Goal: Transaction & Acquisition: Purchase product/service

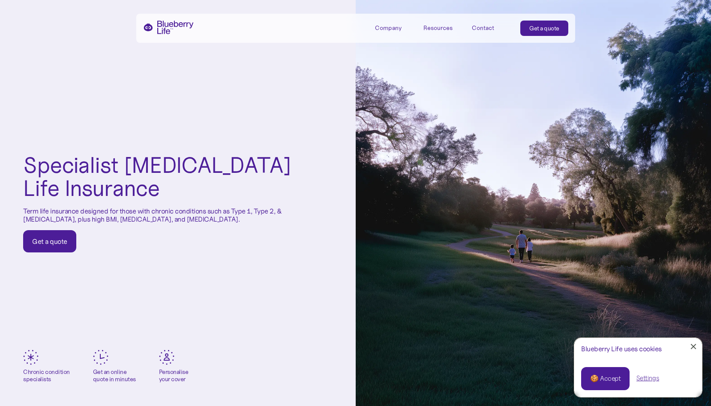
click at [486, 382] on div "🍪 Accept" at bounding box center [605, 378] width 30 height 9
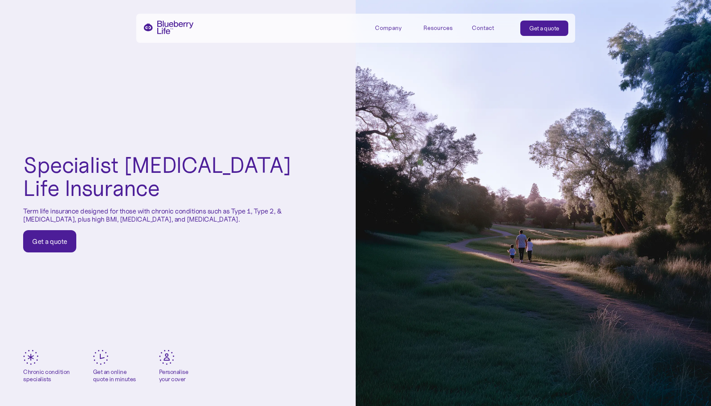
click at [42, 243] on div "Get a quote" at bounding box center [49, 241] width 35 height 9
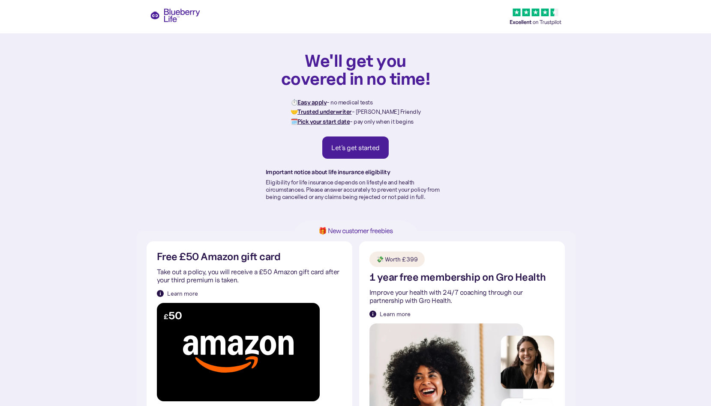
click at [373, 151] on div "Let's get started" at bounding box center [355, 147] width 48 height 9
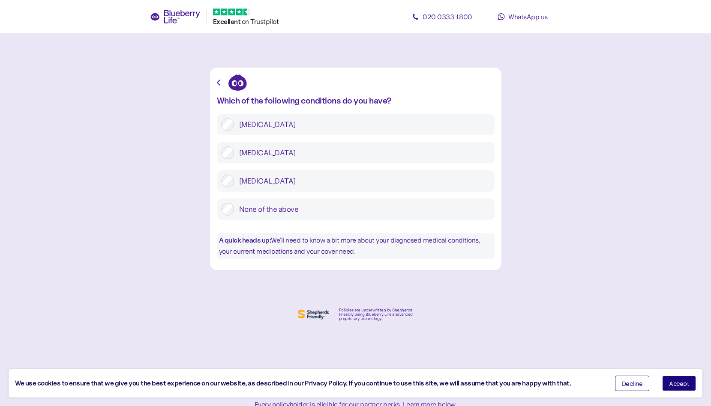
click at [227, 145] on div "[MEDICAL_DATA]" at bounding box center [356, 152] width 278 height 21
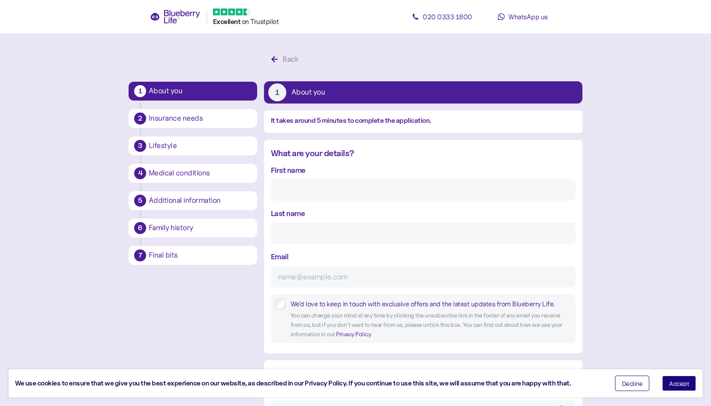
scroll to position [16, 0]
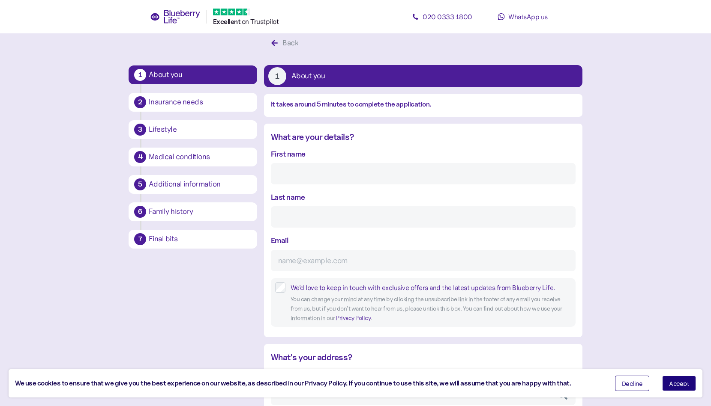
click at [320, 172] on input "First name" at bounding box center [423, 173] width 305 height 21
type input "[PERSON_NAME]"
type input "[EMAIL_ADDRESS][DOMAIN_NAME]"
type input "**********"
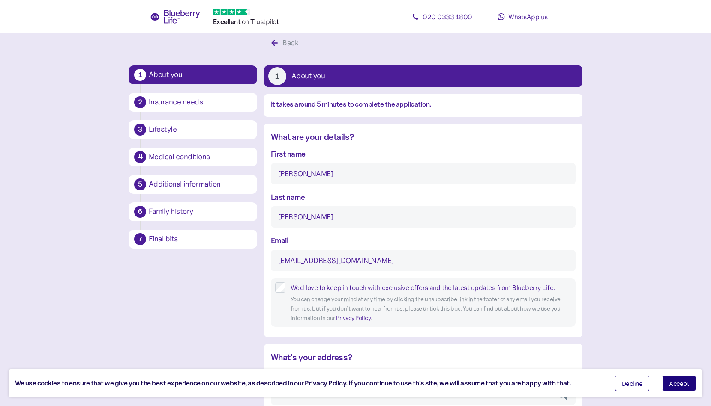
type input "******"
type input "**********"
type input "*******"
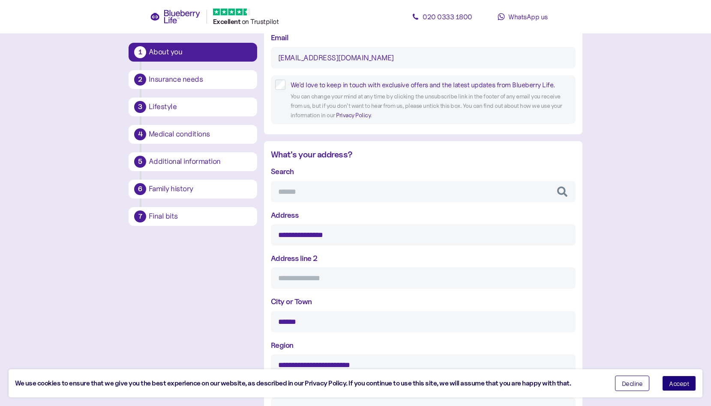
scroll to position [237, 0]
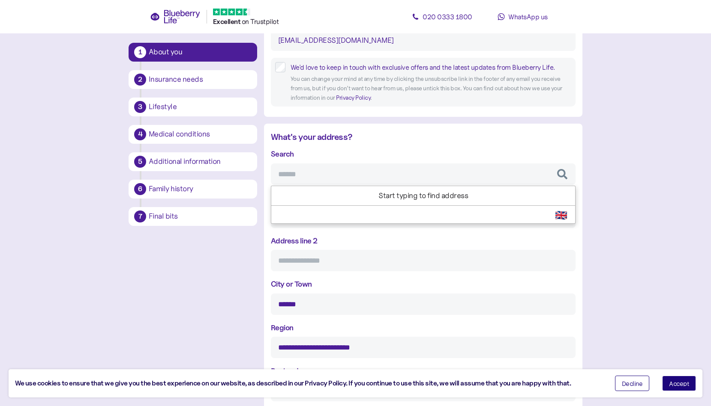
click at [605, 221] on main "**********" at bounding box center [355, 295] width 711 height 1065
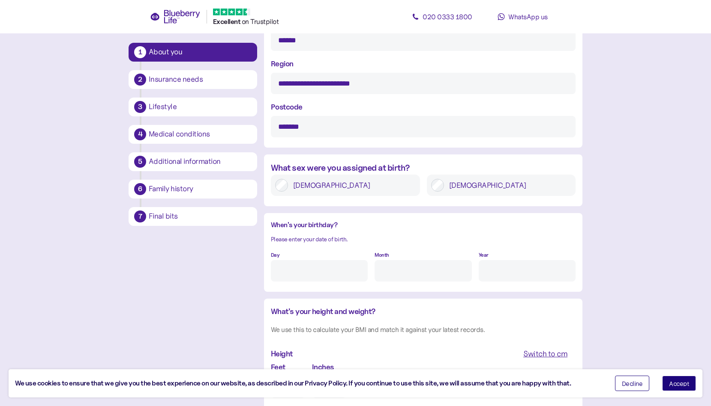
scroll to position [502, 0]
click at [326, 278] on input "Day" at bounding box center [319, 270] width 97 height 21
type input "4"
click at [394, 273] on input "Month" at bounding box center [422, 270] width 97 height 21
type input "11"
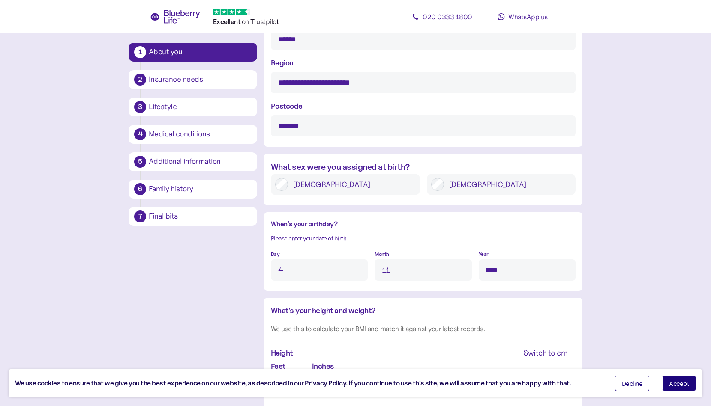
type input "****"
drag, startPoint x: 391, startPoint y: 269, endPoint x: 370, endPoint y: 266, distance: 20.8
click at [370, 266] on div "Day 4 Month 11 Year ****" at bounding box center [423, 264] width 305 height 33
type input "N"
type input "11"
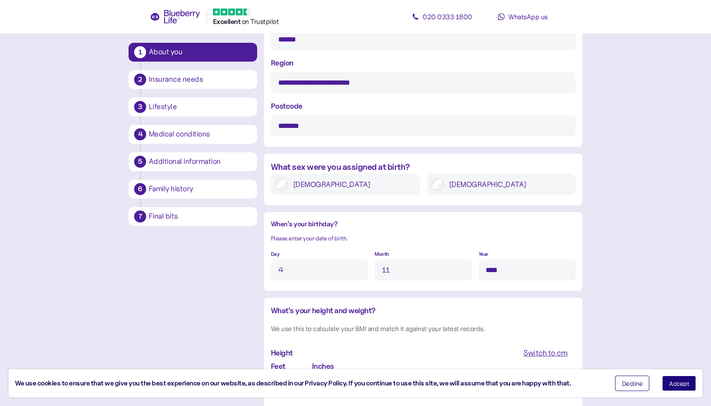
click at [260, 291] on div "**********" at bounding box center [355, 56] width 454 height 1014
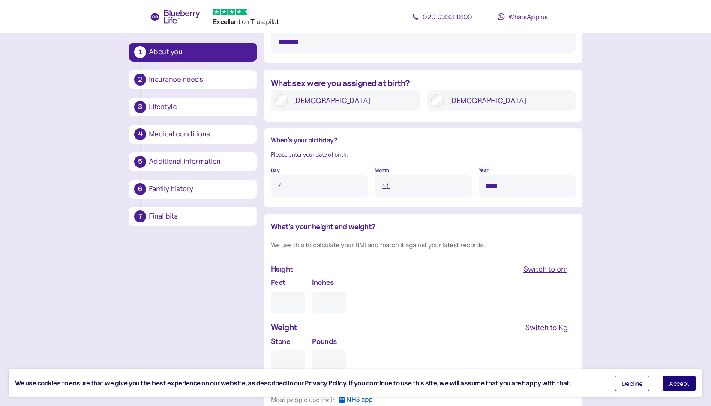
scroll to position [588, 0]
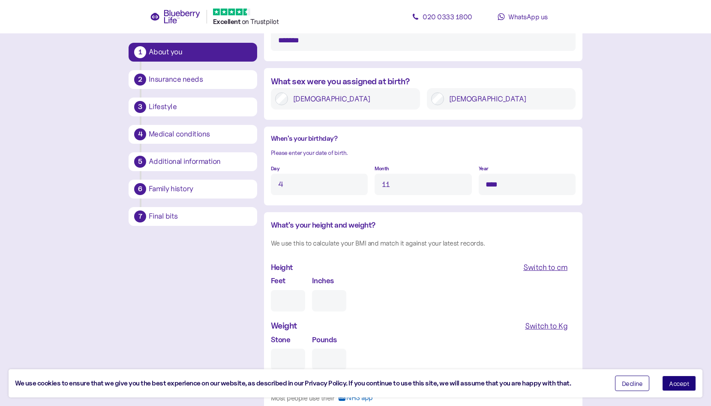
click at [533, 269] on div "Switch to cm" at bounding box center [545, 268] width 44 height 12
click at [291, 299] on input "cm" at bounding box center [307, 300] width 73 height 21
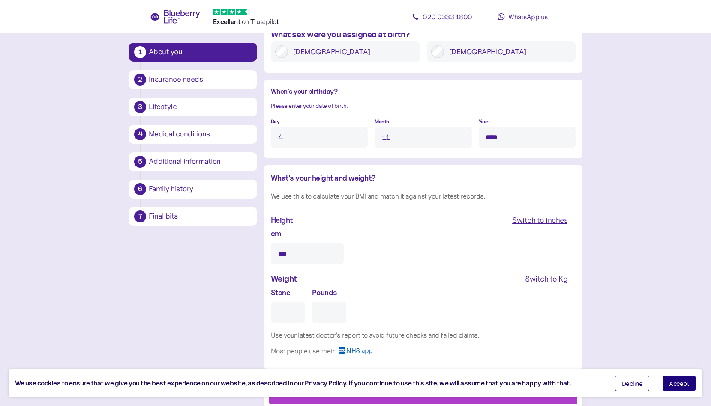
scroll to position [658, 0]
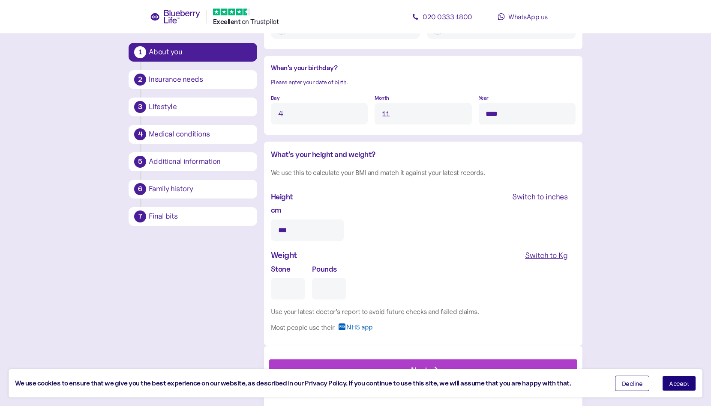
type input "***"
click at [537, 260] on div "Switch to Kg" at bounding box center [546, 256] width 42 height 12
type input "**"
click at [686, 382] on span "Accept" at bounding box center [679, 384] width 20 height 6
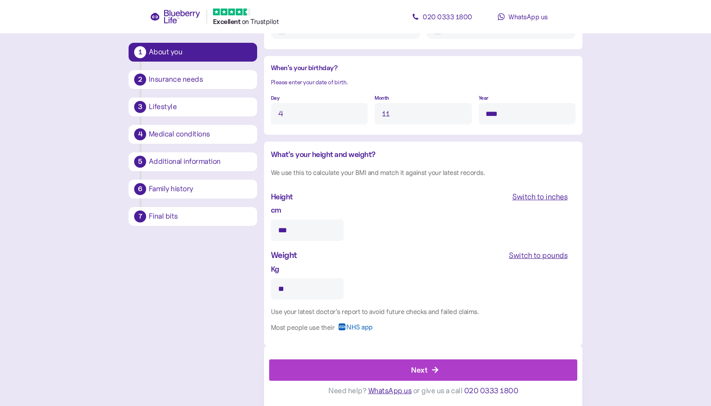
click at [445, 368] on div "Next" at bounding box center [425, 370] width 289 height 21
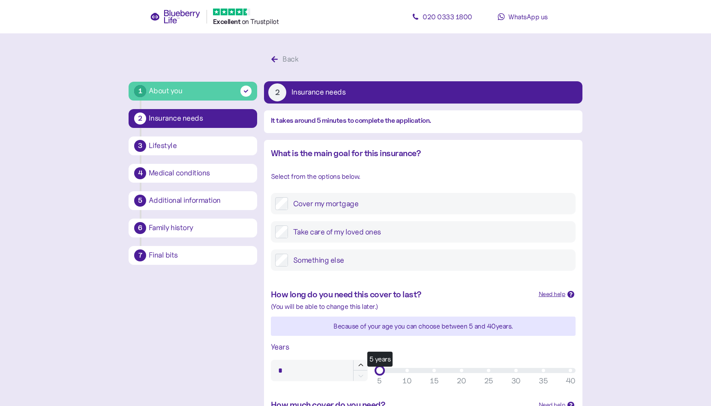
click at [288, 230] on label "Take care of my loved ones" at bounding box center [429, 232] width 283 height 13
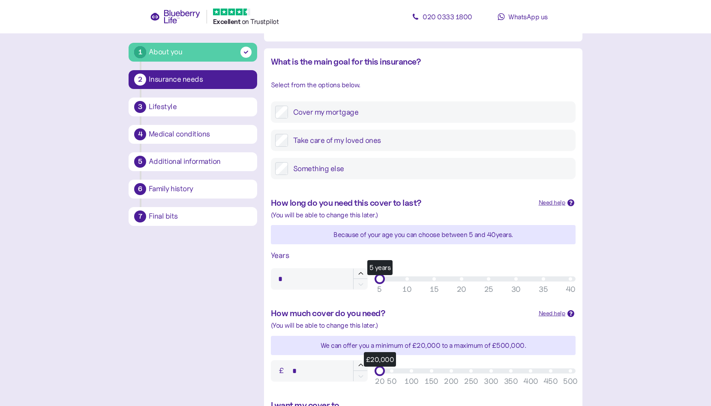
scroll to position [94, 0]
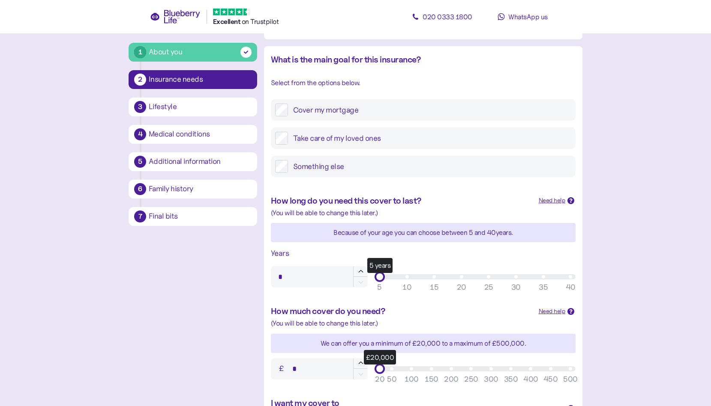
click at [557, 202] on div "Need help" at bounding box center [551, 200] width 27 height 9
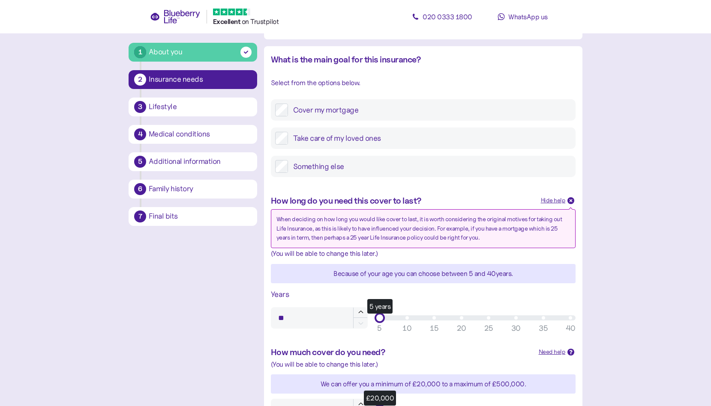
click at [505, 321] on div "5 years" at bounding box center [474, 318] width 201 height 10
type input "**"
drag, startPoint x: 505, startPoint y: 321, endPoint x: 512, endPoint y: 320, distance: 7.5
click at [512, 320] on div "29 years" at bounding box center [510, 318] width 11 height 11
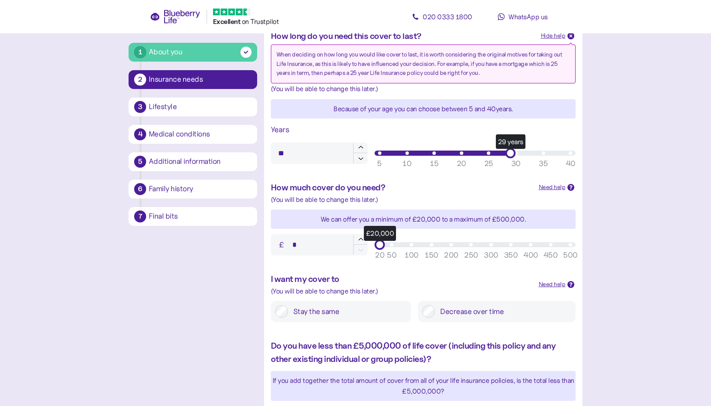
scroll to position [260, 0]
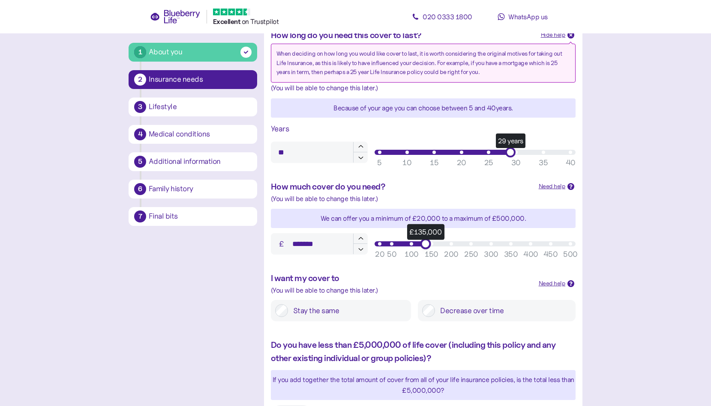
click at [423, 244] on div "£135,000" at bounding box center [474, 244] width 191 height 5
click at [448, 240] on div "£197,000" at bounding box center [474, 244] width 201 height 10
type input "*******"
drag, startPoint x: 458, startPoint y: 239, endPoint x: 579, endPoint y: 244, distance: 120.9
click at [579, 244] on div "How much cover do you need? Need help When deciding on how much cover to get, i…" at bounding box center [423, 218] width 318 height 92
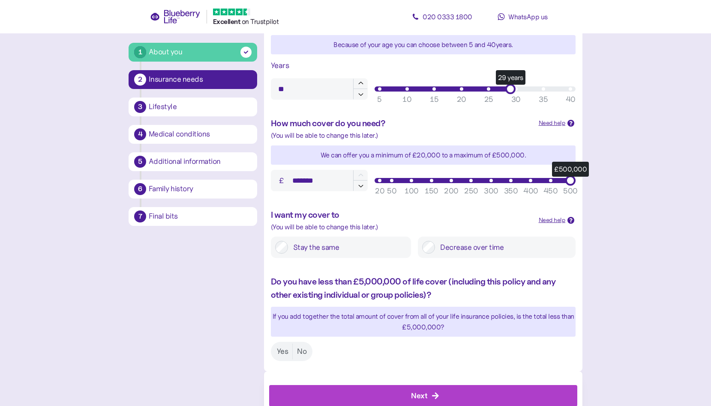
scroll to position [349, 0]
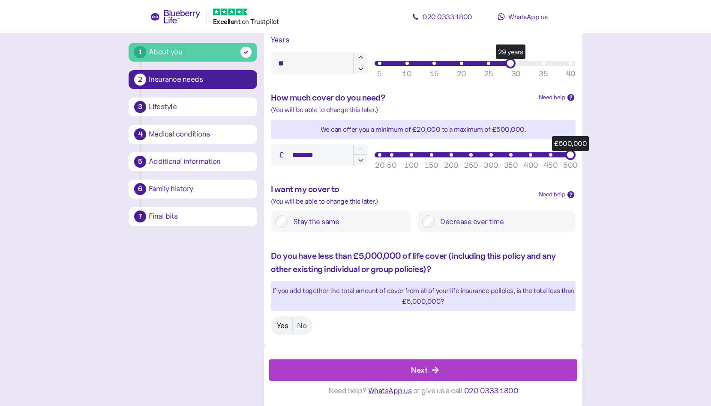
click at [283, 325] on label "Yes" at bounding box center [282, 326] width 20 height 16
click at [422, 372] on div "Next" at bounding box center [419, 370] width 16 height 12
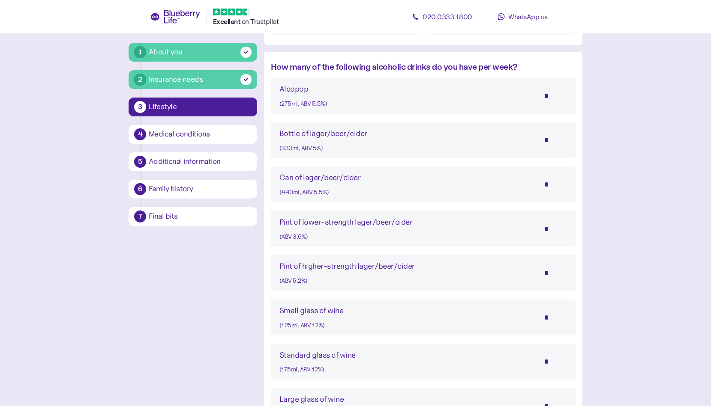
scroll to position [471, 0]
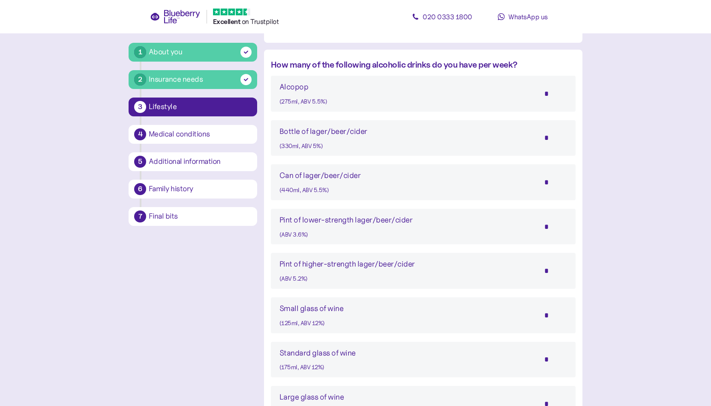
click at [322, 268] on div "Pint of higher-strength lager/beer/cider" at bounding box center [346, 264] width 135 height 12
click at [545, 273] on input "*" at bounding box center [552, 270] width 30 height 21
click at [608, 263] on main "1 About you 2 Insurance needs 3 Lifestyle 4 Medical conditions 5 Additional inf…" at bounding box center [355, 70] width 711 height 1083
click at [552, 272] on input "*" at bounding box center [552, 270] width 30 height 21
drag, startPoint x: 552, startPoint y: 272, endPoint x: 537, endPoint y: 270, distance: 14.2
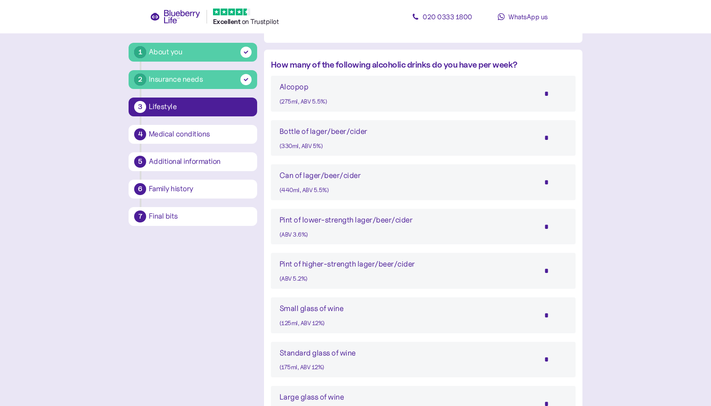
click at [537, 270] on input "*" at bounding box center [552, 270] width 30 height 21
click at [615, 267] on main "1 About you 2 Insurance needs 3 Lifestyle 4 Medical conditions 5 Additional inf…" at bounding box center [355, 70] width 711 height 1083
click at [547, 270] on input "*" at bounding box center [552, 270] width 30 height 21
click at [614, 265] on main "1 About you 2 Insurance needs 3 Lifestyle 4 Medical conditions 5 Additional inf…" at bounding box center [355, 70] width 711 height 1083
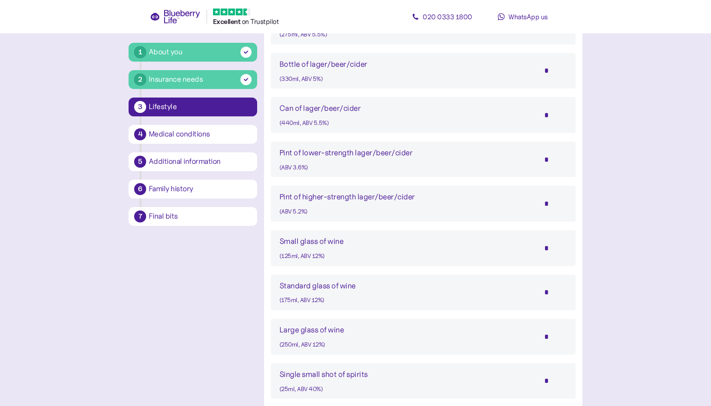
scroll to position [540, 0]
click at [549, 199] on input "*" at bounding box center [552, 201] width 30 height 21
click at [547, 197] on input "*" at bounding box center [552, 201] width 30 height 21
drag, startPoint x: 550, startPoint y: 202, endPoint x: 541, endPoint y: 202, distance: 9.0
click at [541, 202] on input "*" at bounding box center [552, 201] width 30 height 21
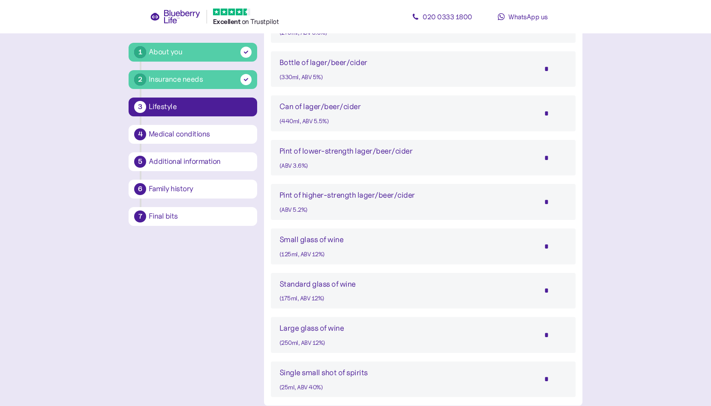
type input "*"
click at [606, 204] on main "1 About you 2 Insurance needs 3 Lifestyle 4 Medical conditions 5 Additional inf…" at bounding box center [355, 1] width 711 height 1083
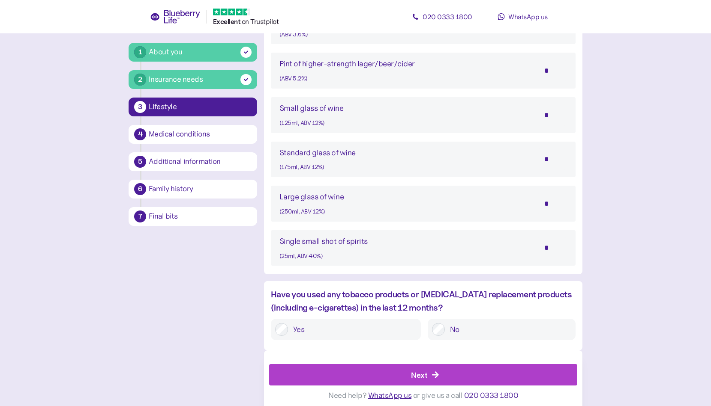
scroll to position [676, 0]
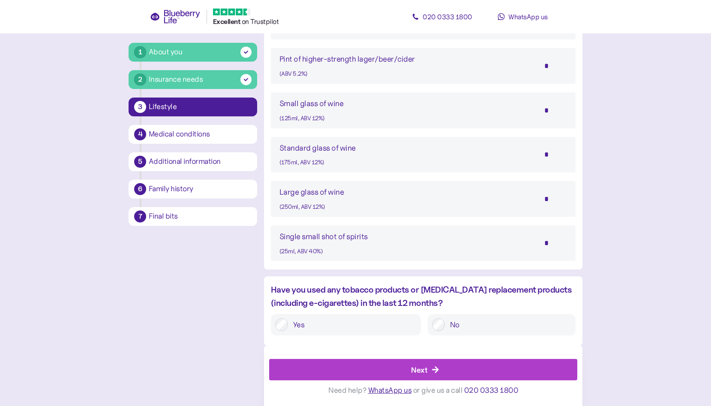
click at [458, 370] on div "Next" at bounding box center [425, 370] width 289 height 21
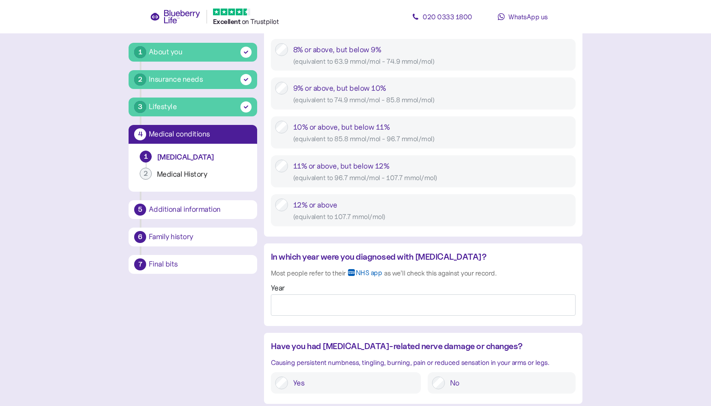
scroll to position [529, 0]
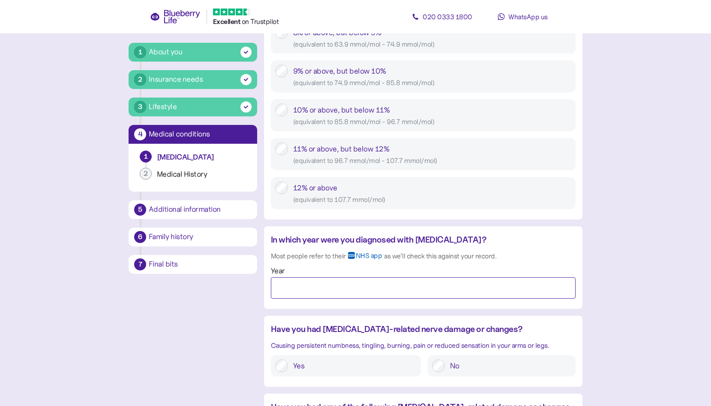
click at [320, 285] on input "Year" at bounding box center [423, 288] width 305 height 21
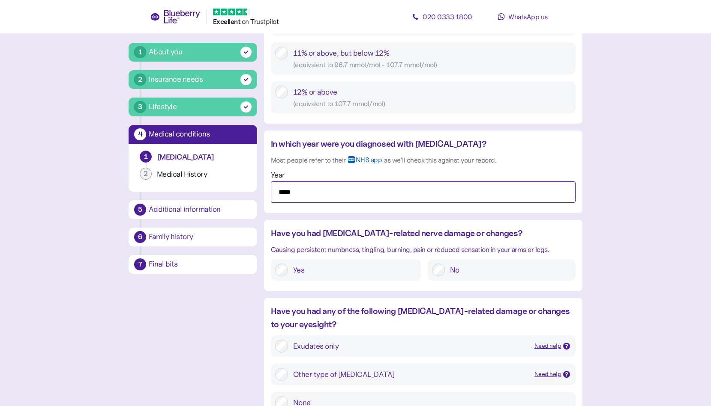
scroll to position [637, 0]
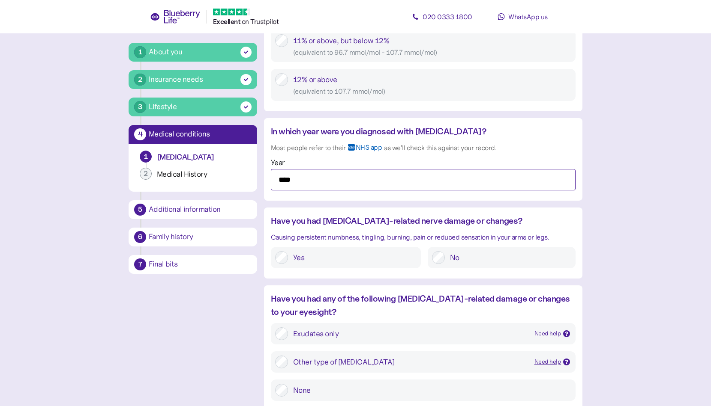
type input "****"
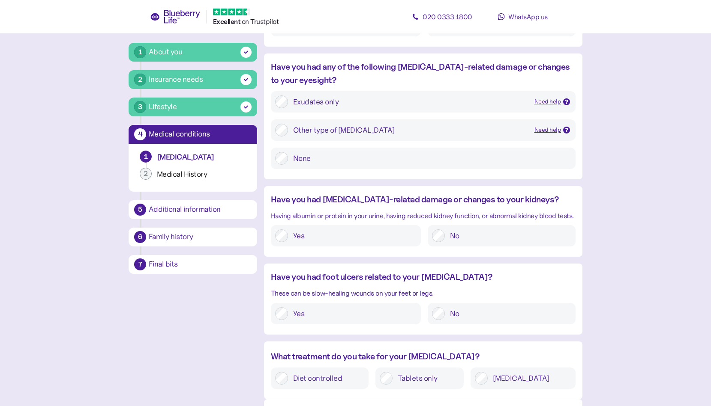
scroll to position [870, 0]
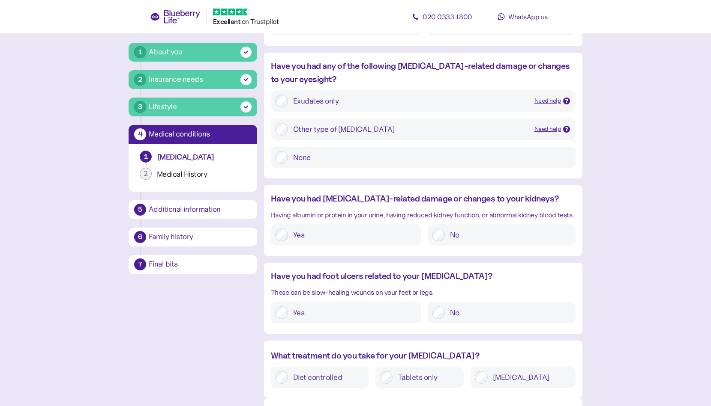
click at [430, 236] on div "No" at bounding box center [501, 234] width 148 height 21
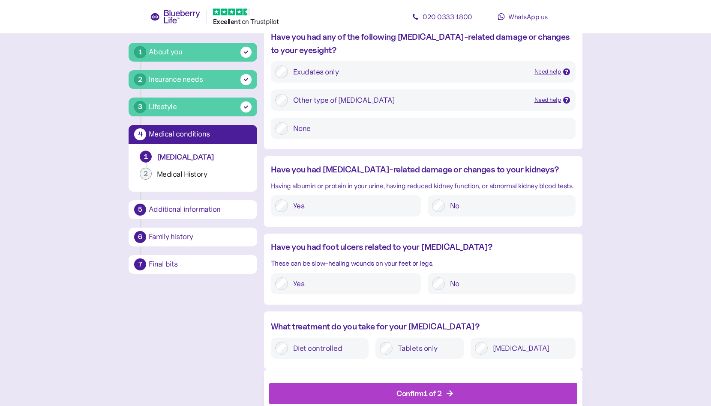
scroll to position [923, 0]
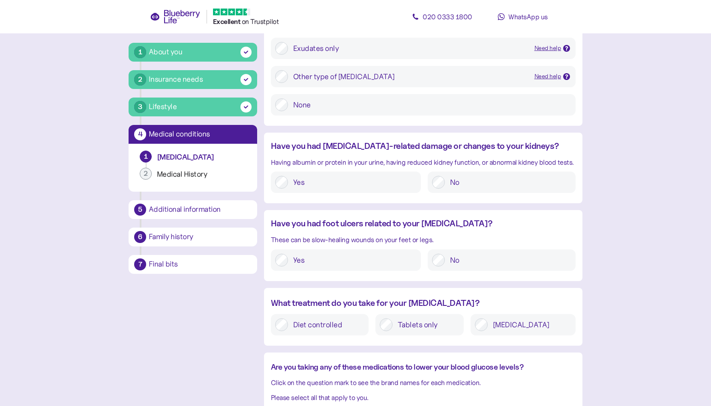
click at [294, 328] on label "Diet controlled" at bounding box center [326, 325] width 76 height 13
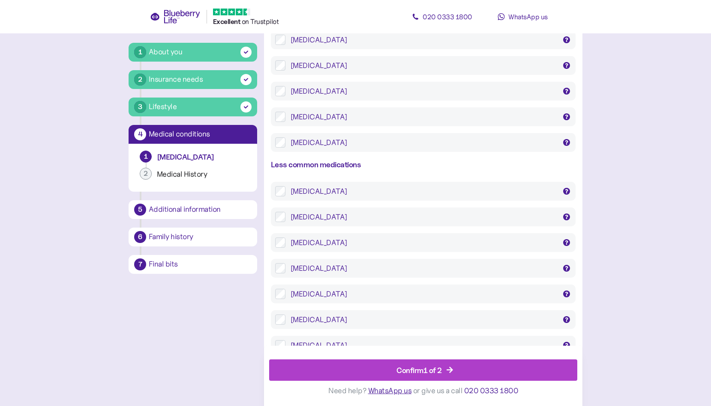
scroll to position [1647, 0]
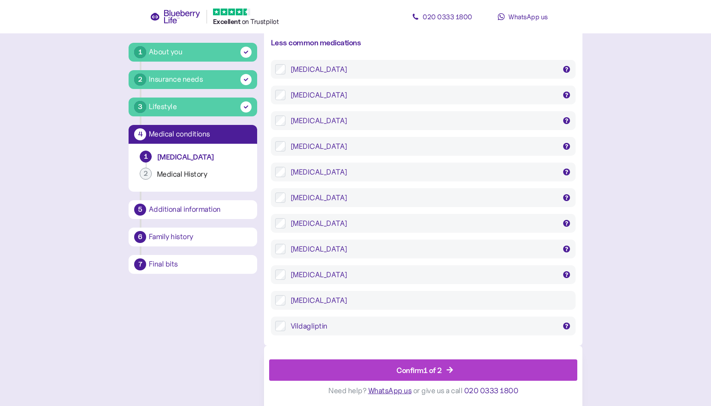
click at [383, 368] on div "Confirm 1 of 2" at bounding box center [425, 370] width 289 height 21
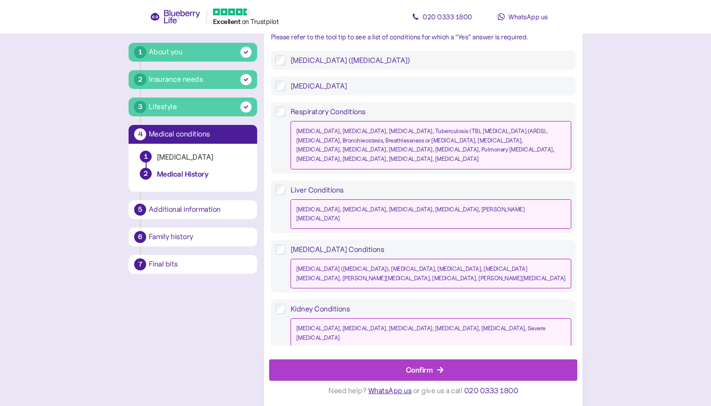
scroll to position [755, 0]
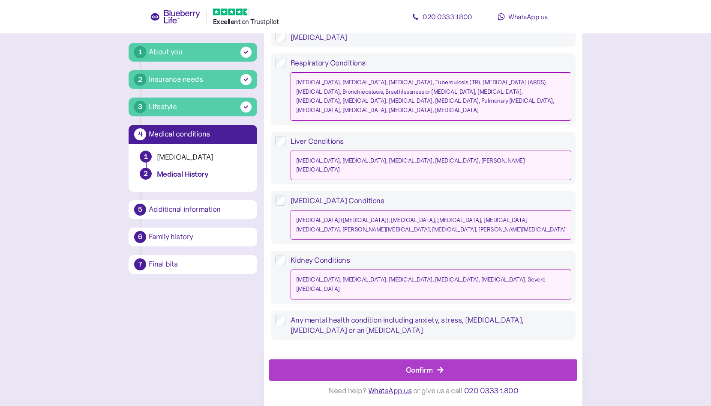
click at [419, 364] on span "Confirm" at bounding box center [419, 370] width 27 height 21
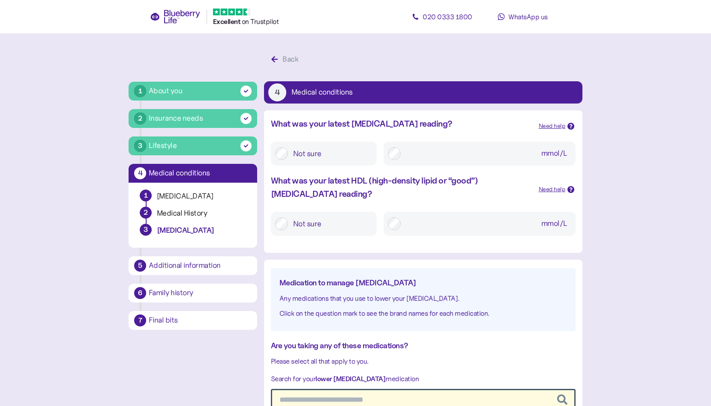
click at [400, 154] on label "mmol/L" at bounding box center [485, 153] width 171 height 15
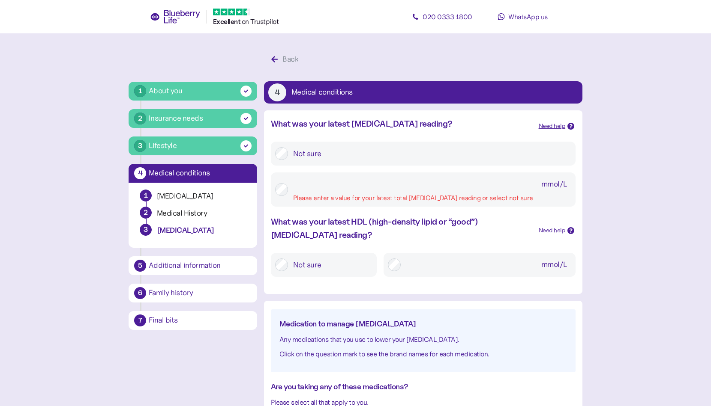
click at [340, 192] on input "mmol/L Please enter a value for your latest total [MEDICAL_DATA] reading or sel…" at bounding box center [432, 184] width 278 height 15
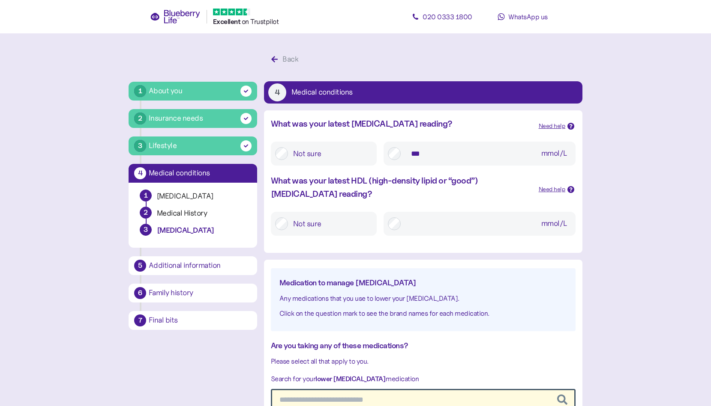
type input "***"
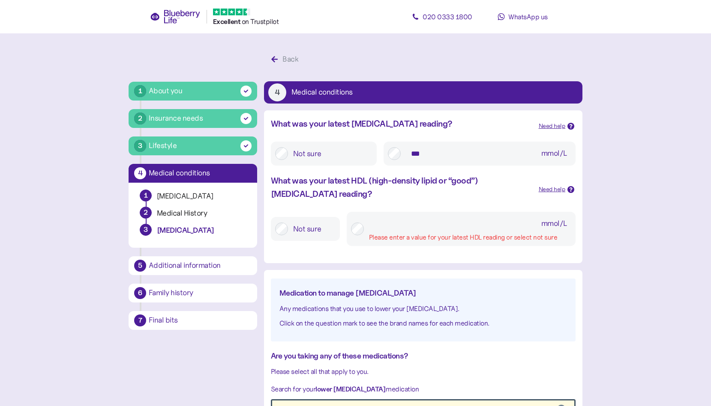
click at [372, 227] on input "mmol/L Please enter a value for your latest HDL reading or select not sure" at bounding box center [470, 223] width 202 height 15
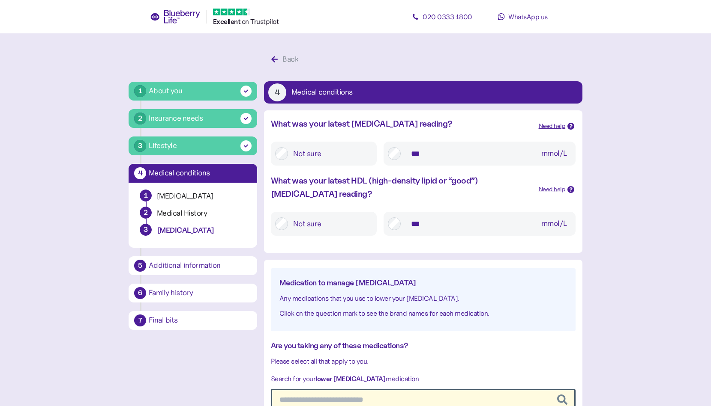
type input "***"
click at [630, 251] on main "1 About you 2 Insurance needs 3 Lifestyle 4 Medical conditions 1 [MEDICAL_DATA]…" at bounding box center [355, 337] width 711 height 675
click at [561, 185] on div "Need help" at bounding box center [551, 189] width 27 height 9
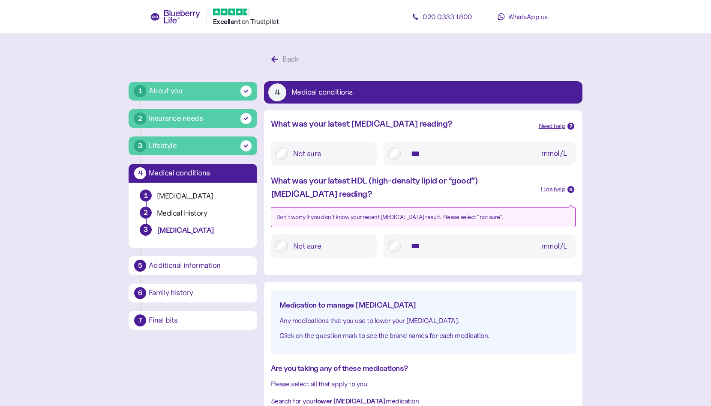
click at [646, 207] on main "1 About you 2 Insurance needs 3 Lifestyle 4 Medical conditions 1 [MEDICAL_DATA]…" at bounding box center [355, 348] width 711 height 697
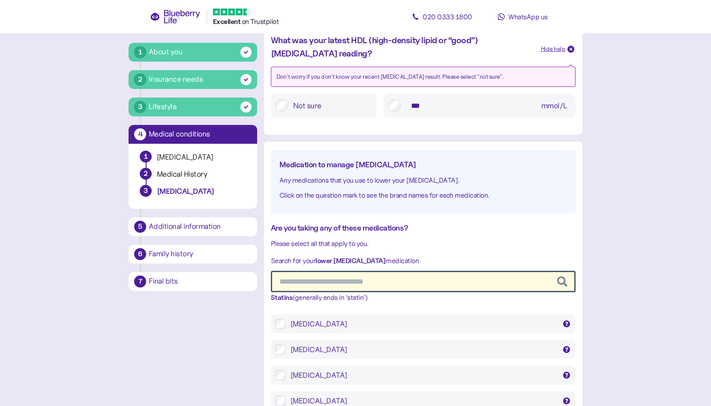
scroll to position [141, 0]
click at [378, 182] on div "Any medications that you use to lower your [MEDICAL_DATA]." at bounding box center [422, 179] width 287 height 11
click at [362, 192] on div "Click on the question mark to see the brand names for each medication." at bounding box center [422, 194] width 287 height 11
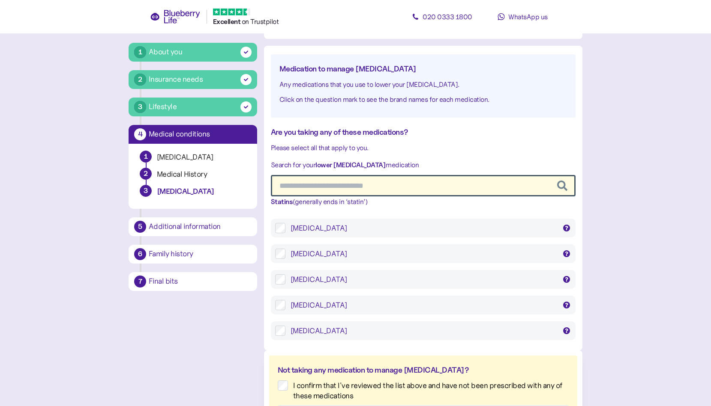
scroll to position [237, 0]
click at [312, 226] on div "[MEDICAL_DATA]" at bounding box center [423, 227] width 266 height 10
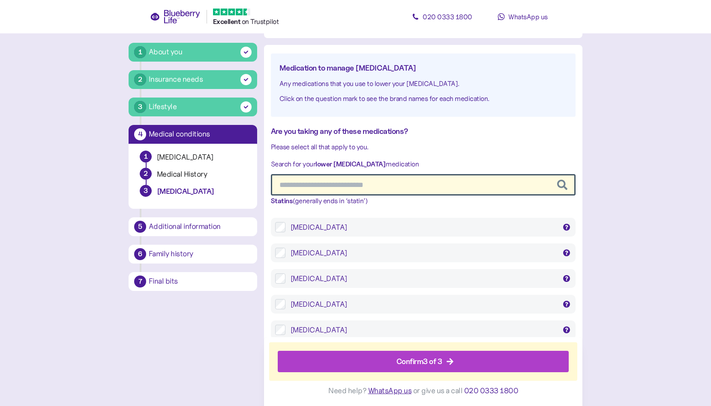
scroll to position [249, 0]
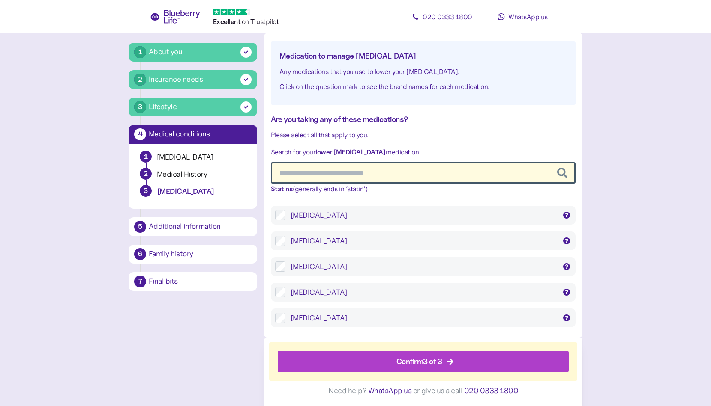
click at [435, 361] on div "Confirm 3 of 3" at bounding box center [419, 362] width 46 height 12
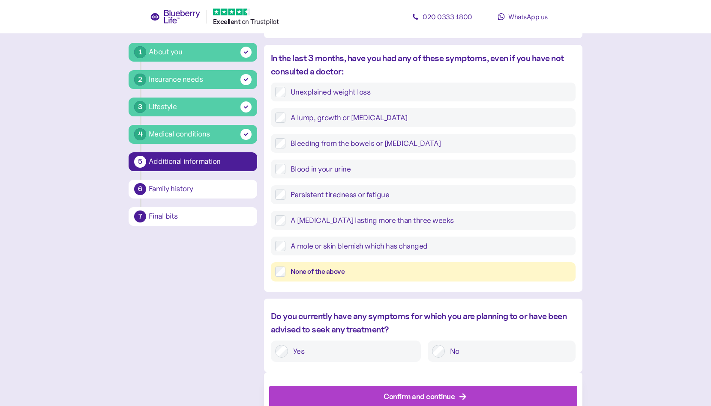
scroll to position [287, 0]
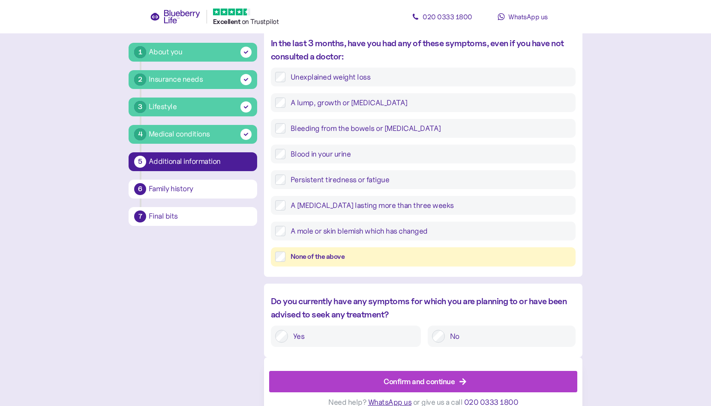
click at [391, 270] on div "In the last 3 months, have you had any of these symptoms, even if you have not …" at bounding box center [423, 156] width 318 height 239
click at [342, 254] on div "None of the above" at bounding box center [430, 257] width 281 height 11
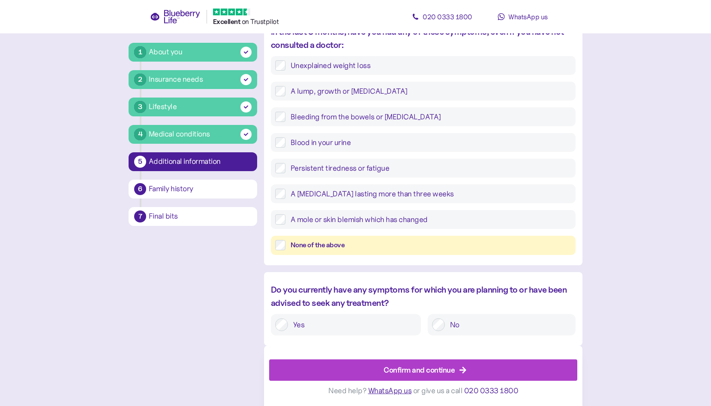
click at [412, 367] on div "Confirm and continue" at bounding box center [418, 370] width 71 height 12
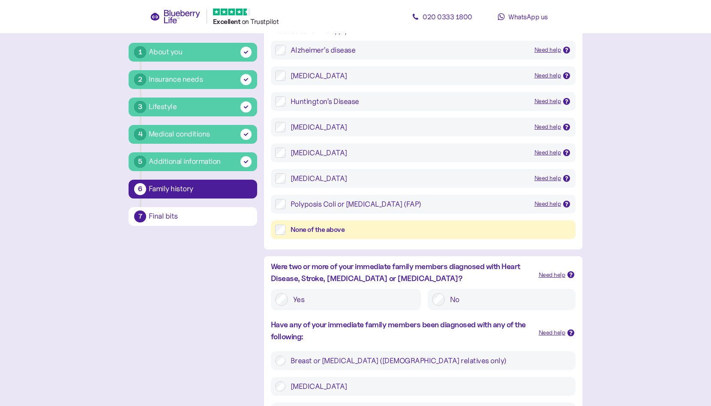
scroll to position [106, 0]
click at [304, 230] on div "None of the above" at bounding box center [430, 229] width 281 height 11
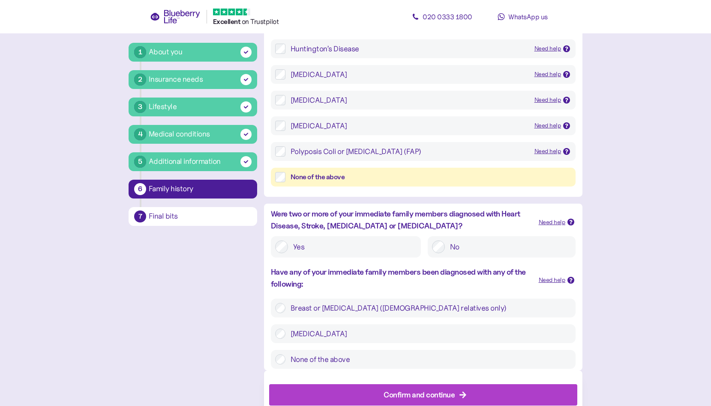
scroll to position [183, 0]
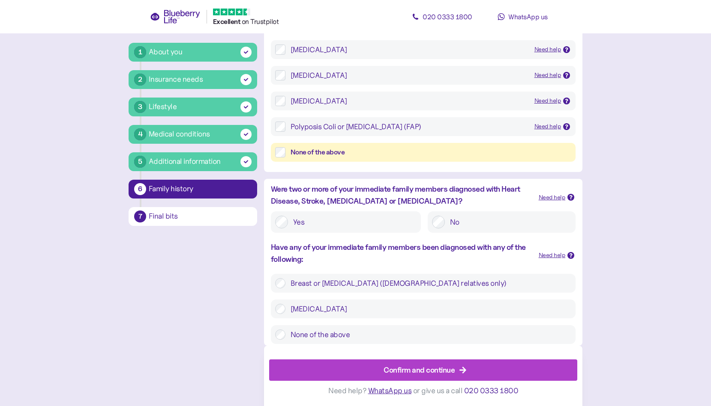
click at [388, 366] on div "Confirm and continue" at bounding box center [418, 370] width 71 height 12
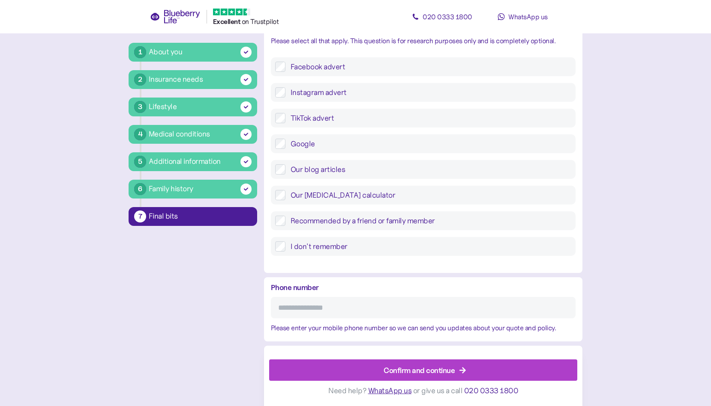
scroll to position [280, 0]
click at [300, 313] on input "Phone number" at bounding box center [423, 308] width 305 height 21
type input "**********"
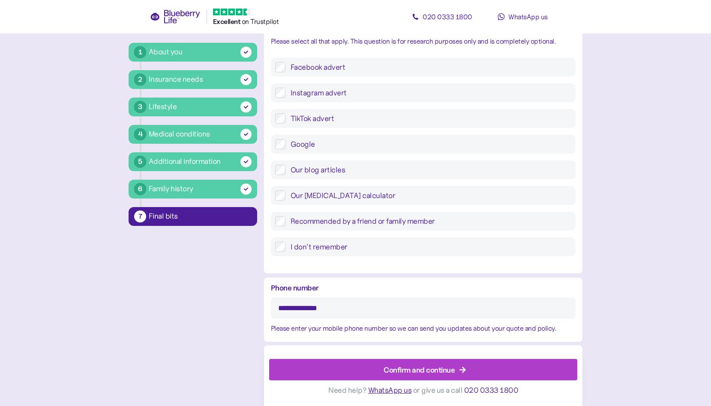
scroll to position [281, 0]
click at [419, 369] on div "Confirm and continue" at bounding box center [418, 370] width 71 height 12
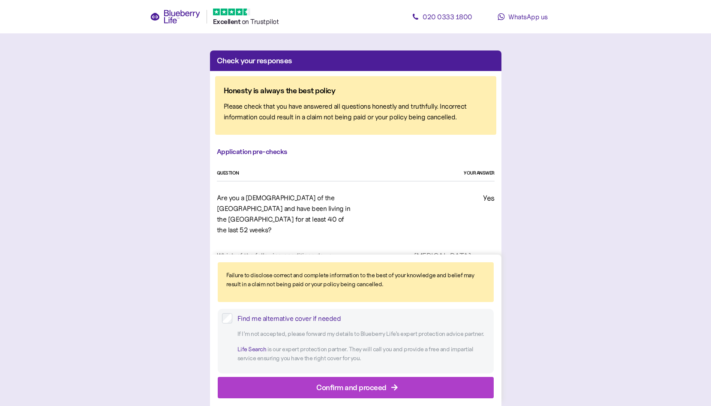
click at [272, 172] on div "QUESTION YOUR ANSWER" at bounding box center [356, 173] width 278 height 7
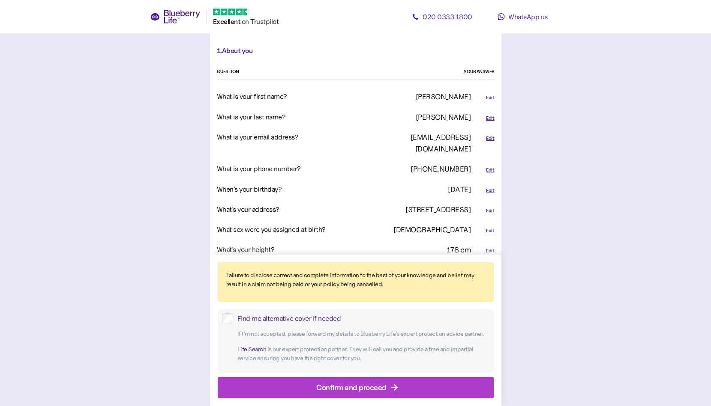
scroll to position [271, 0]
click at [488, 95] on div "Edit" at bounding box center [490, 98] width 8 height 7
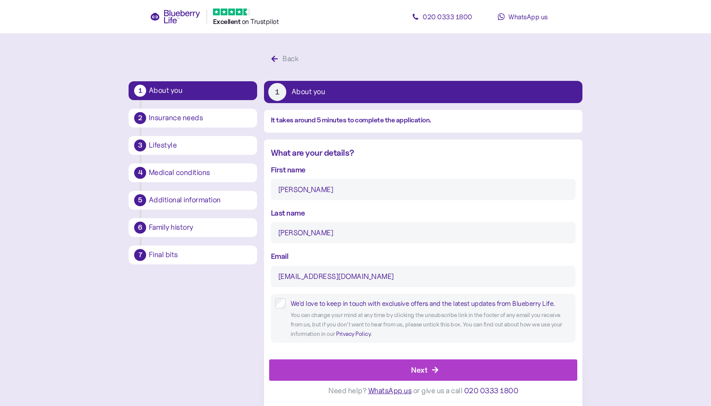
scroll to position [113, 0]
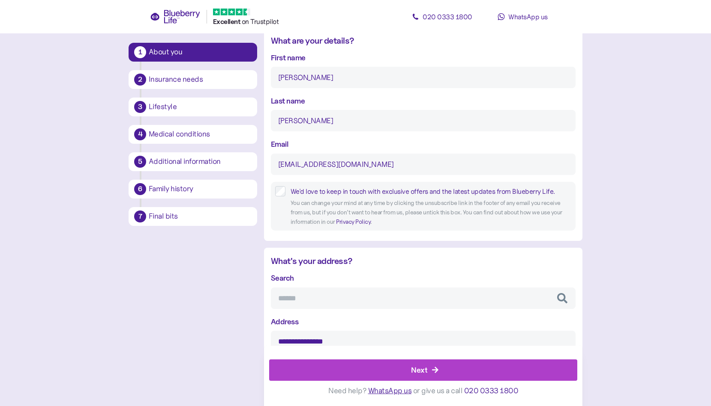
click at [276, 76] on input "[PERSON_NAME]" at bounding box center [423, 77] width 305 height 21
type input "[PERSON_NAME]"
click at [400, 370] on div "Next" at bounding box center [425, 370] width 289 height 21
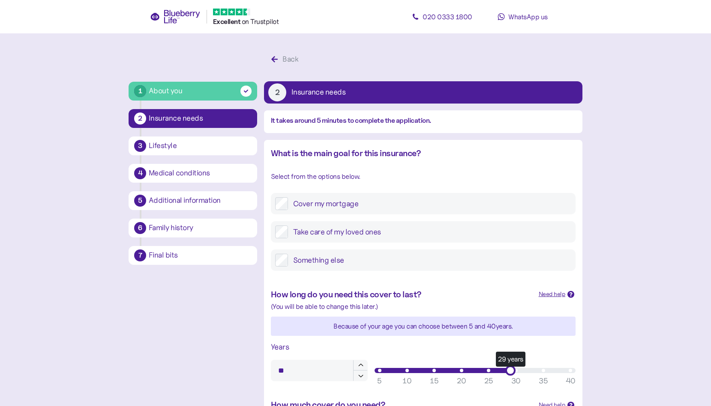
click at [165, 248] on div "Final bits" at bounding box center [199, 255] width 105 height 15
click at [161, 259] on div "Final bits" at bounding box center [200, 256] width 103 height 8
click at [164, 252] on div "Final bits" at bounding box center [200, 256] width 103 height 8
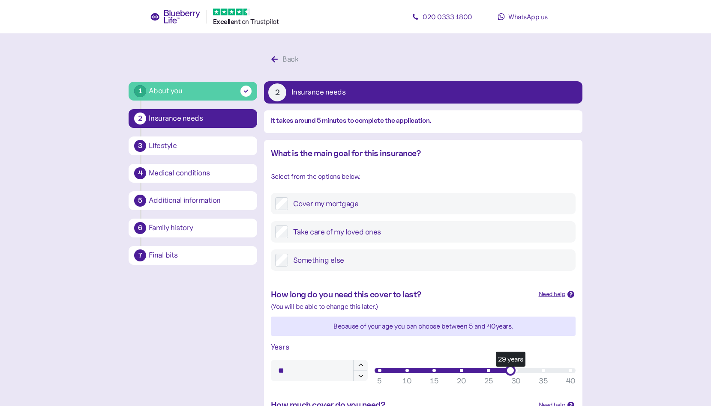
scroll to position [308, 0]
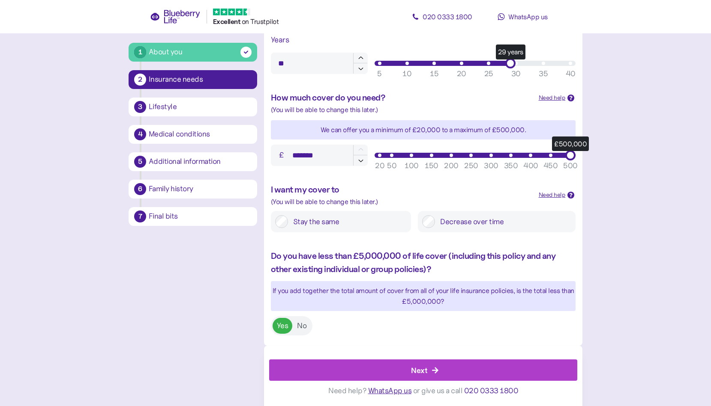
click at [441, 369] on div "Next" at bounding box center [425, 370] width 289 height 21
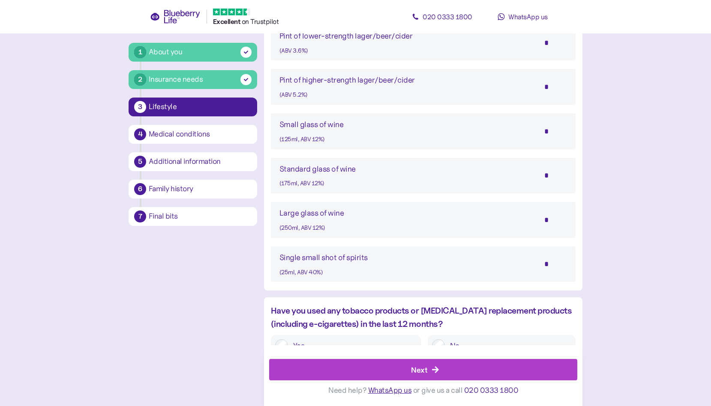
scroll to position [676, 0]
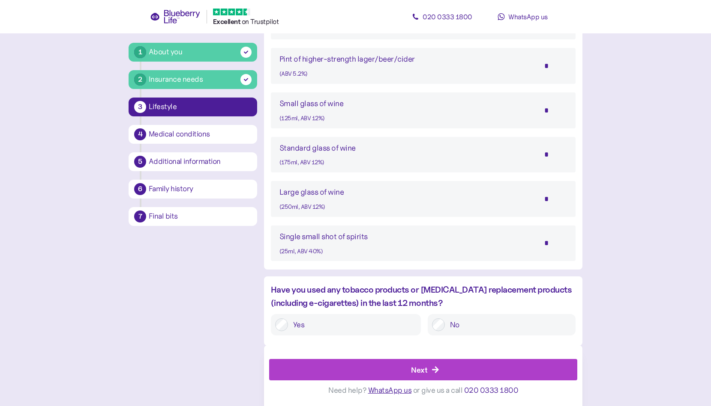
click at [432, 366] on div "Next" at bounding box center [425, 370] width 289 height 21
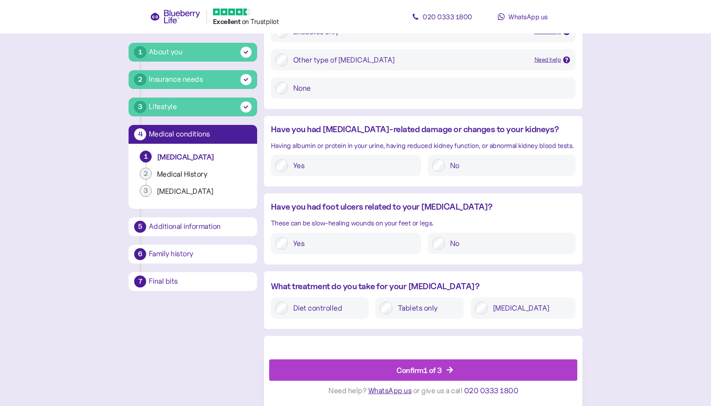
scroll to position [1095, 0]
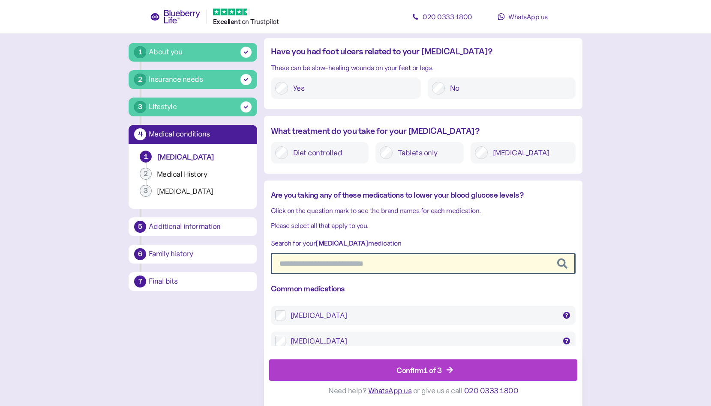
click at [432, 366] on div "Confirm 1 of 3" at bounding box center [418, 370] width 45 height 12
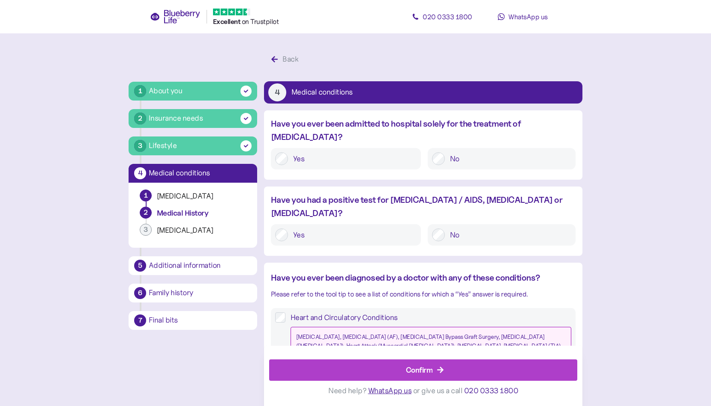
click at [430, 370] on div "Confirm" at bounding box center [419, 370] width 27 height 12
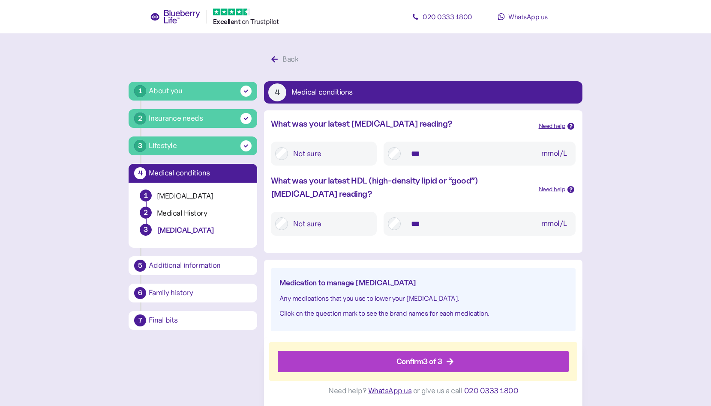
scroll to position [16, 0]
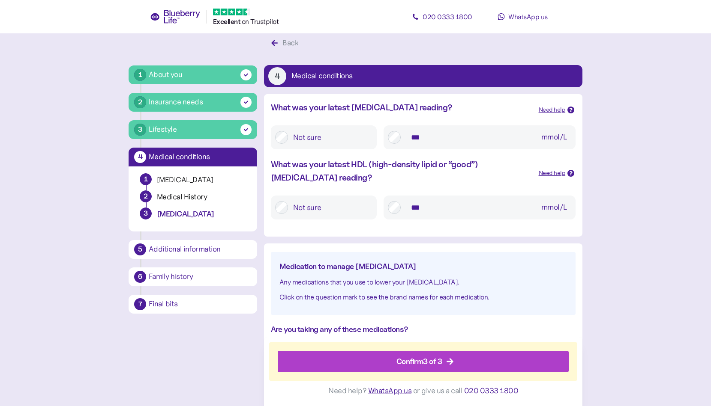
click at [427, 363] on div "Confirm 3 of 3" at bounding box center [419, 362] width 46 height 12
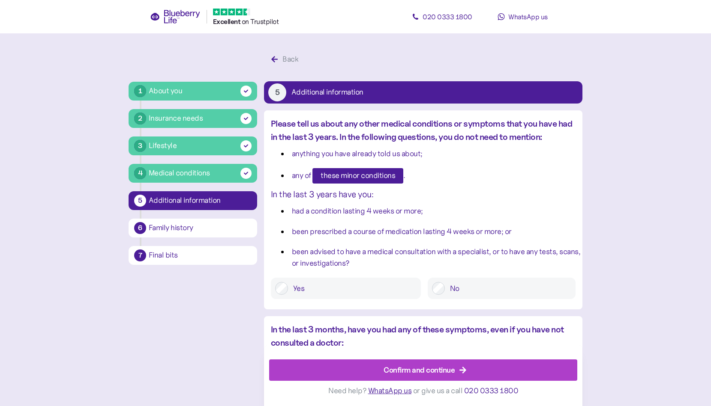
click at [424, 368] on div "Confirm and continue" at bounding box center [418, 370] width 71 height 12
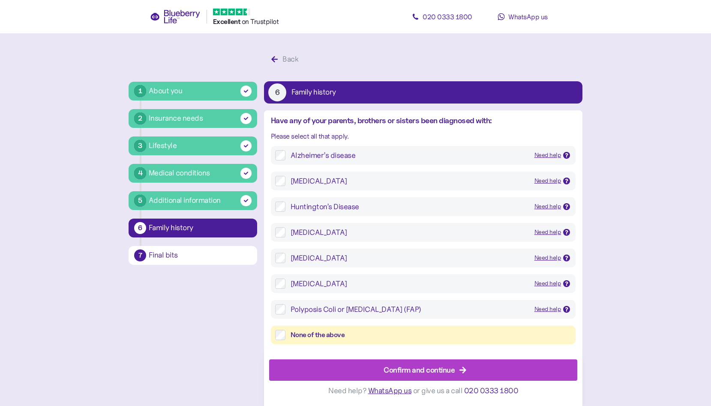
scroll to position [16, 0]
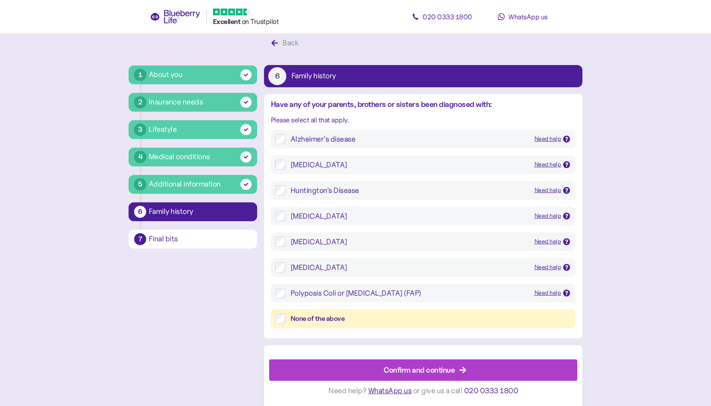
click at [424, 368] on div "Confirm and continue" at bounding box center [418, 370] width 71 height 12
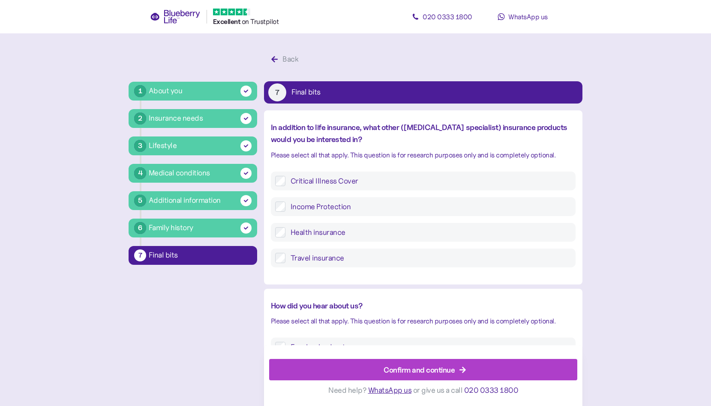
click at [421, 372] on div "Confirm and continue" at bounding box center [418, 370] width 71 height 12
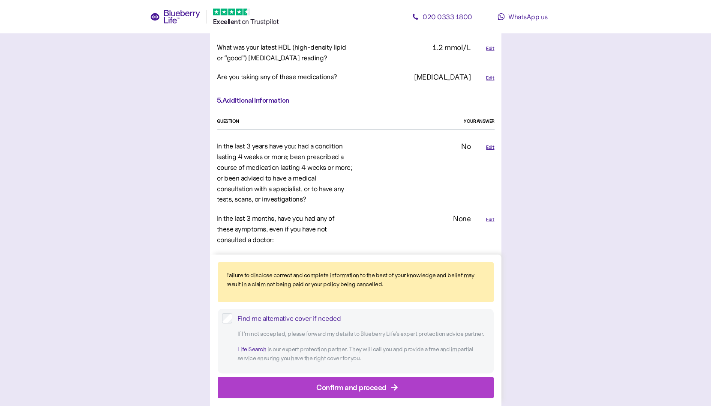
scroll to position [2017, 0]
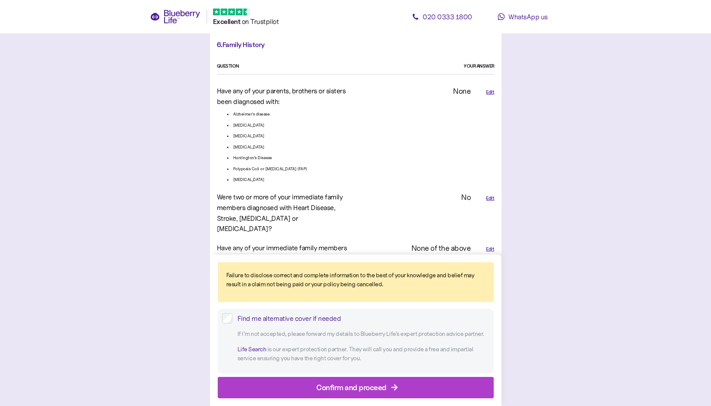
click at [350, 384] on div "Confirm and proceed" at bounding box center [351, 388] width 70 height 12
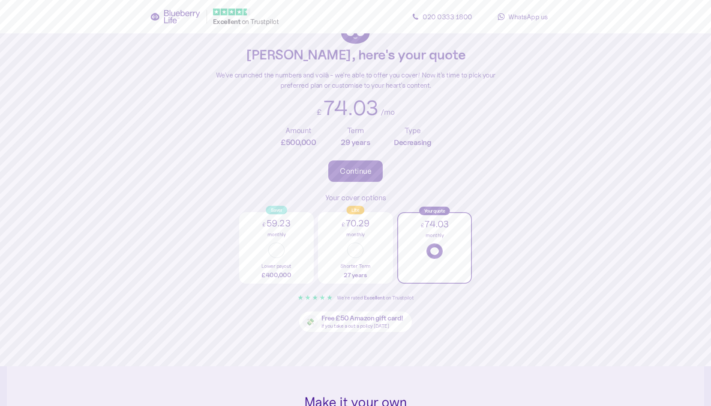
scroll to position [43, 0]
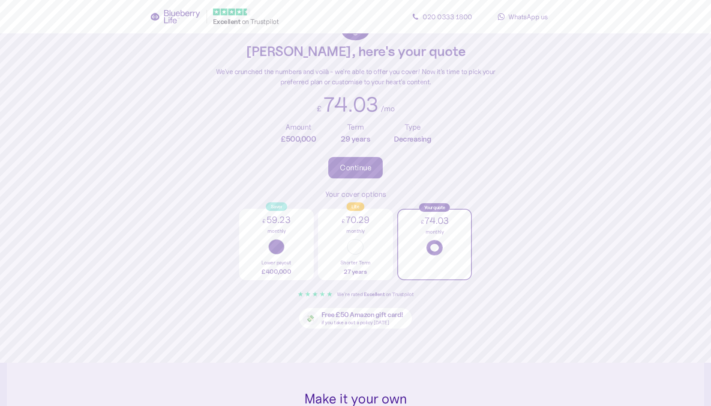
click at [273, 248] on button "button" at bounding box center [276, 246] width 16 height 15
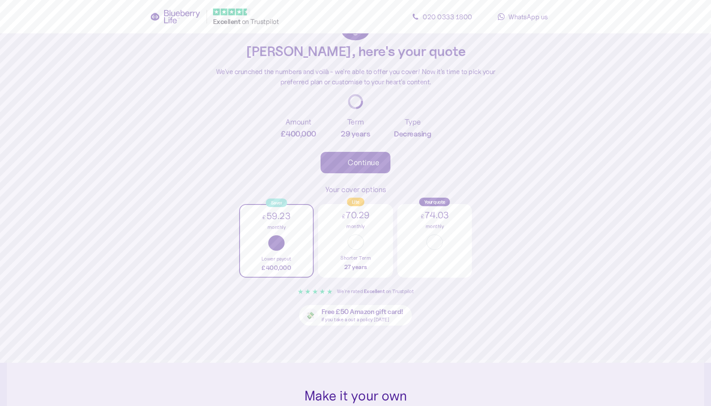
type input "*******"
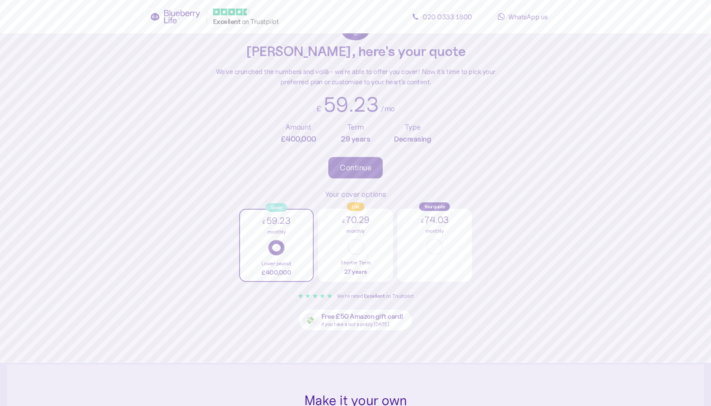
scroll to position [0, 0]
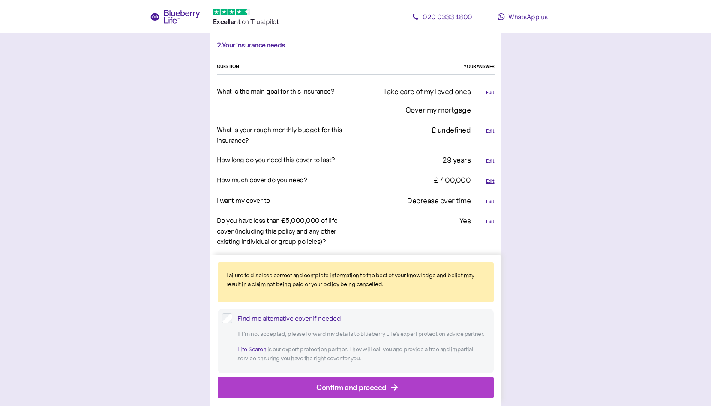
scroll to position [532, 0]
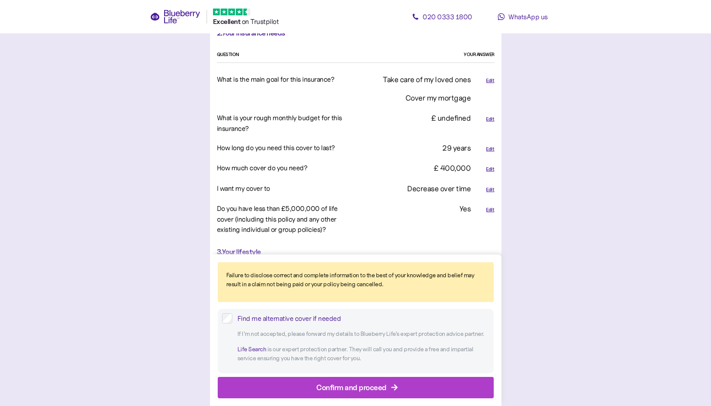
click at [490, 146] on div "Edit" at bounding box center [490, 149] width 8 height 7
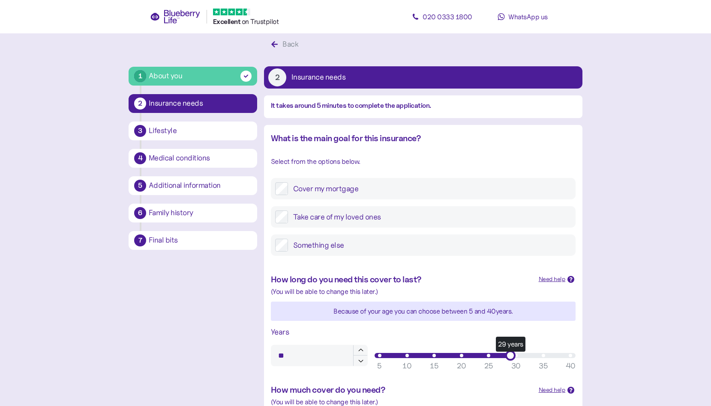
scroll to position [254, 0]
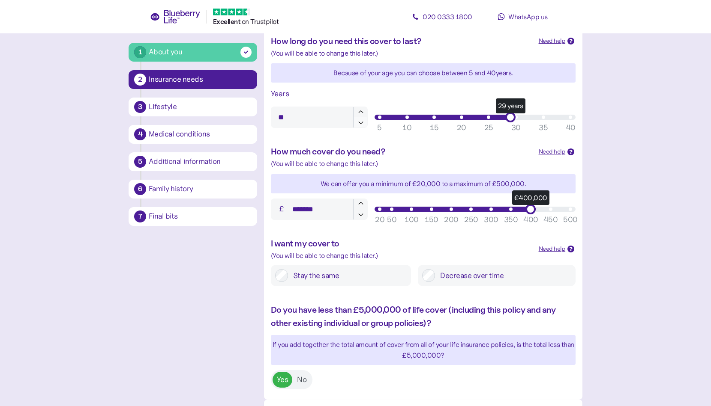
type input "**"
click at [359, 122] on icon "button" at bounding box center [361, 123] width 8 height 8
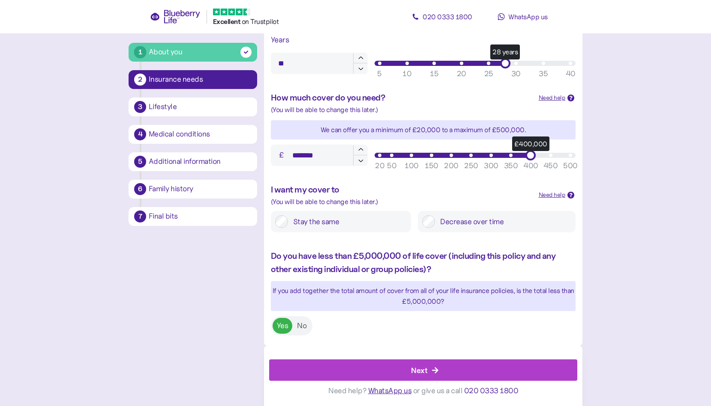
click at [424, 361] on span "Next" at bounding box center [419, 370] width 16 height 21
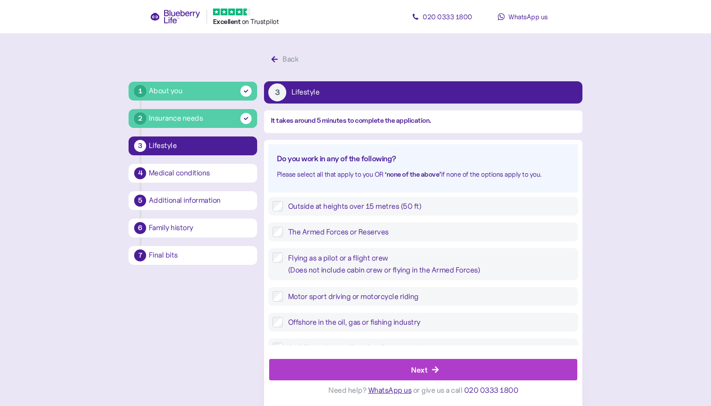
click at [424, 370] on div "Next" at bounding box center [419, 370] width 16 height 12
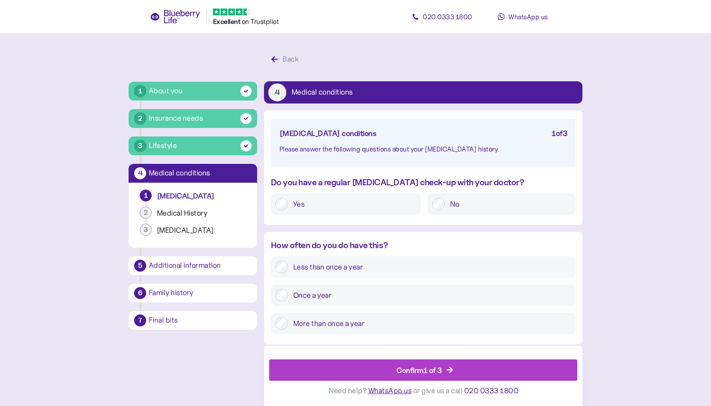
scroll to position [16, 0]
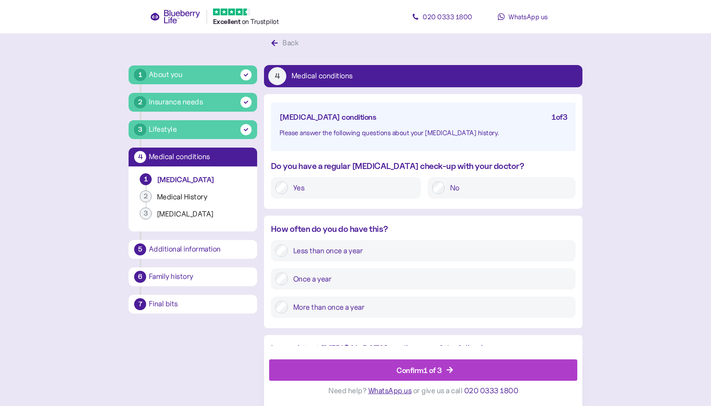
click at [424, 370] on div "Confirm 1 of 3" at bounding box center [418, 370] width 45 height 12
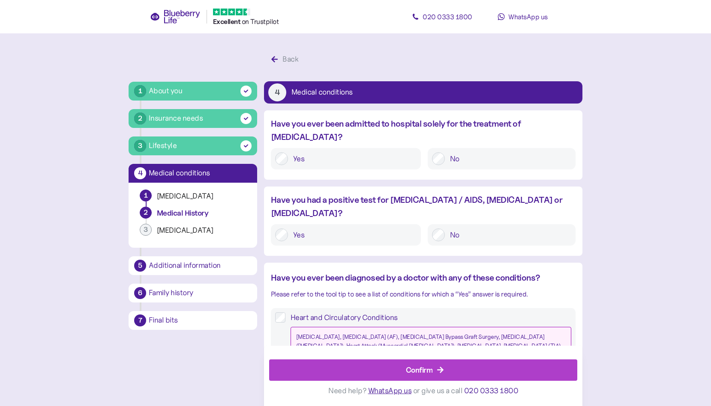
click at [424, 370] on div "Confirm" at bounding box center [419, 370] width 27 height 12
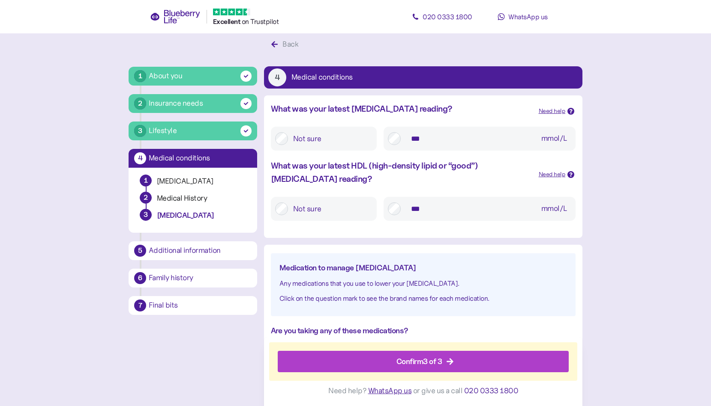
scroll to position [16, 0]
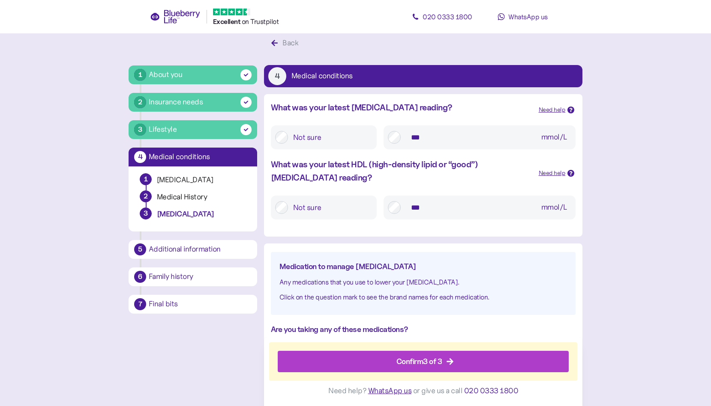
click at [423, 361] on div "Confirm 3 of 3" at bounding box center [419, 362] width 46 height 12
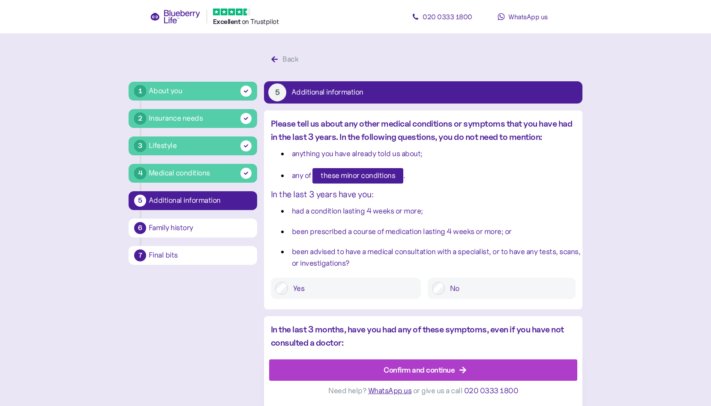
click at [420, 367] on div "Confirm and continue" at bounding box center [418, 370] width 71 height 12
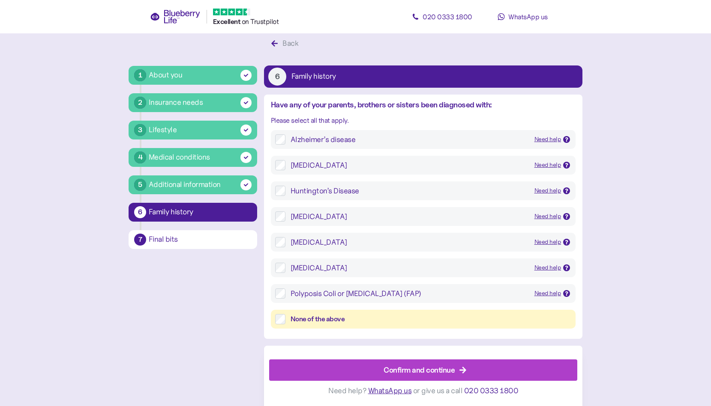
scroll to position [16, 0]
click at [418, 371] on div "Confirm and continue" at bounding box center [418, 370] width 71 height 12
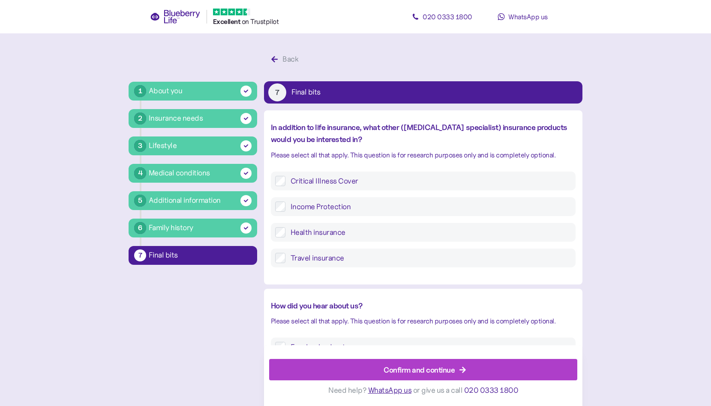
click at [418, 371] on div "Confirm and continue" at bounding box center [418, 370] width 71 height 12
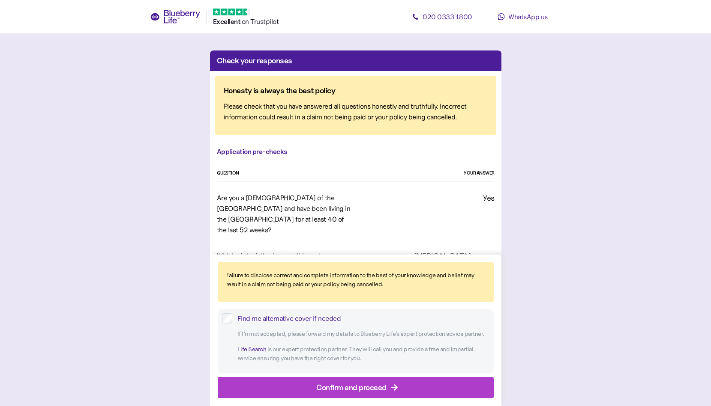
click at [352, 384] on div "Confirm and proceed" at bounding box center [351, 388] width 70 height 12
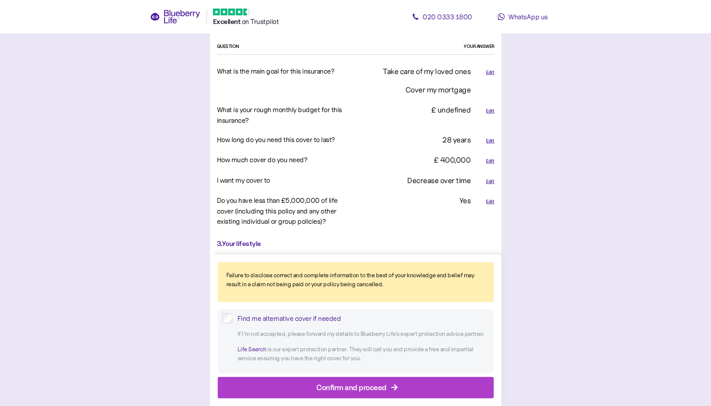
scroll to position [541, 0]
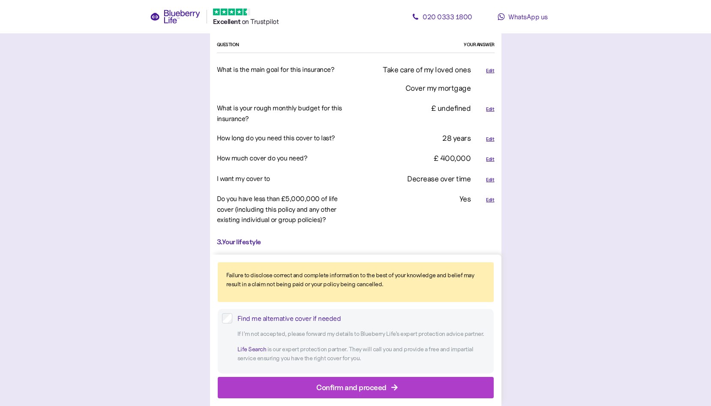
click at [493, 156] on div "Edit" at bounding box center [490, 159] width 8 height 7
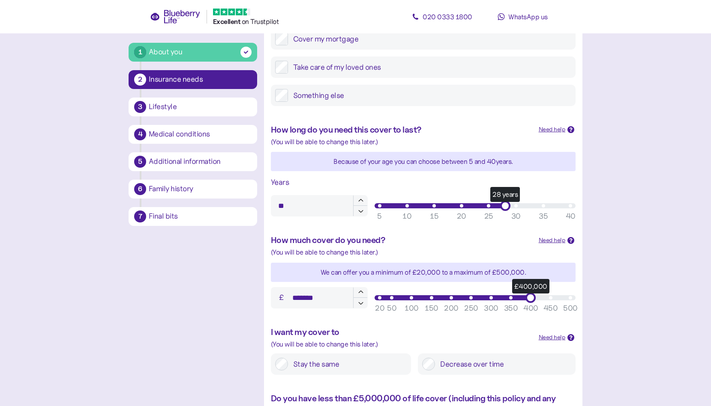
scroll to position [165, 0]
type input "*******"
drag, startPoint x: 532, startPoint y: 297, endPoint x: 591, endPoint y: 300, distance: 59.6
click at [591, 301] on main "1 About you 2 Insurance needs 3 Lifestyle 4 Medical conditions 5 Additional inf…" at bounding box center [355, 192] width 711 height 714
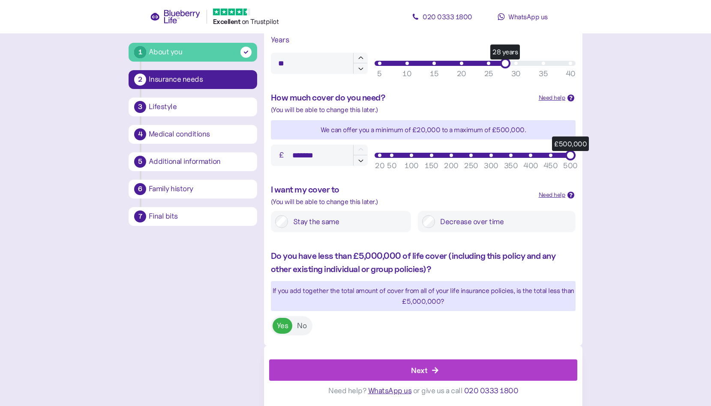
click at [414, 377] on span "Next" at bounding box center [419, 370] width 16 height 21
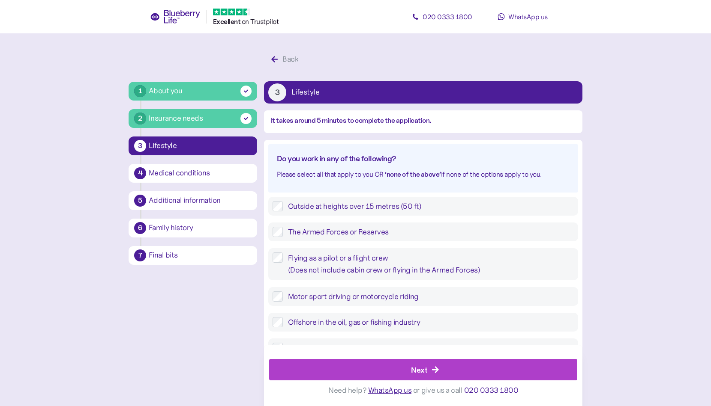
click at [413, 371] on div "Next" at bounding box center [419, 370] width 16 height 12
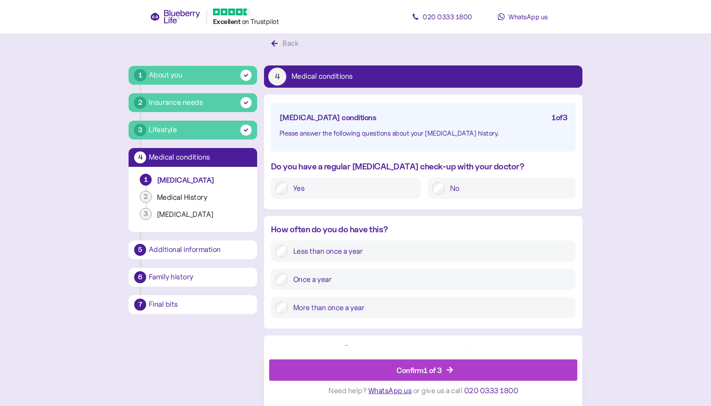
scroll to position [16, 0]
click at [413, 371] on div "Confirm 1 of 3" at bounding box center [418, 370] width 45 height 12
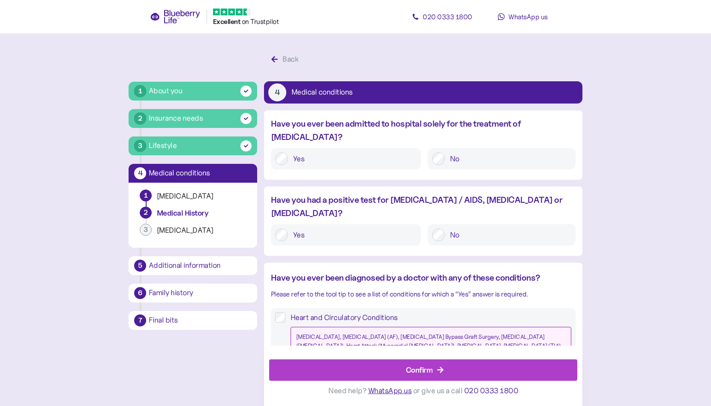
click at [413, 371] on div "Confirm" at bounding box center [419, 370] width 27 height 12
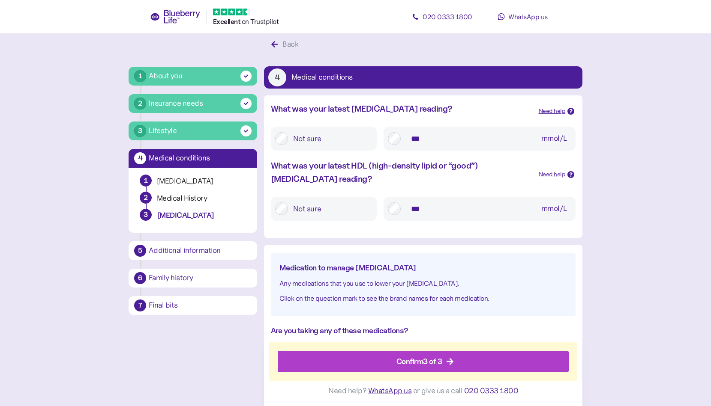
scroll to position [16, 0]
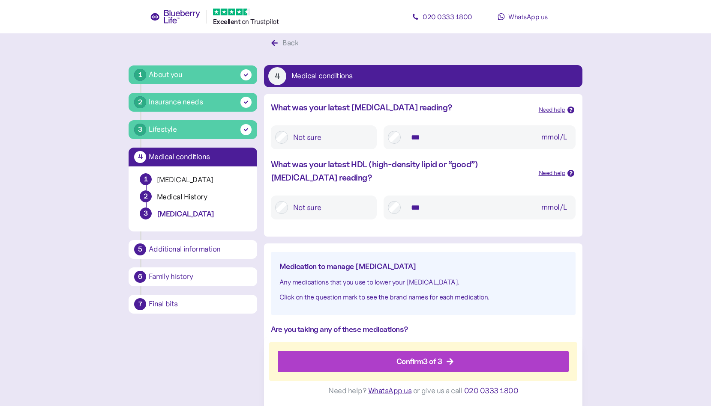
click at [413, 371] on span "Confirm 3 of 3" at bounding box center [419, 362] width 46 height 21
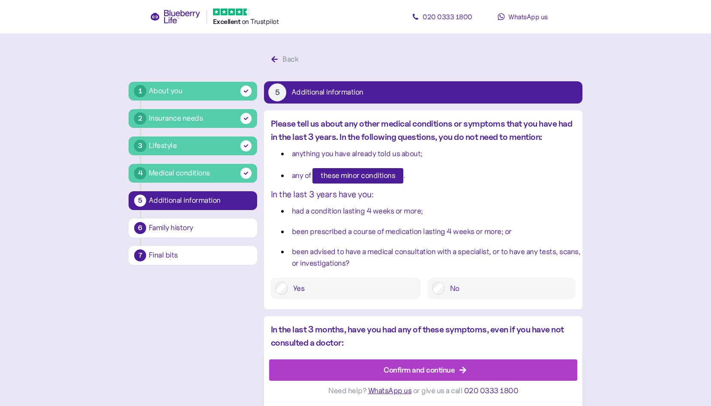
click at [413, 371] on div "Confirm and continue" at bounding box center [418, 370] width 71 height 12
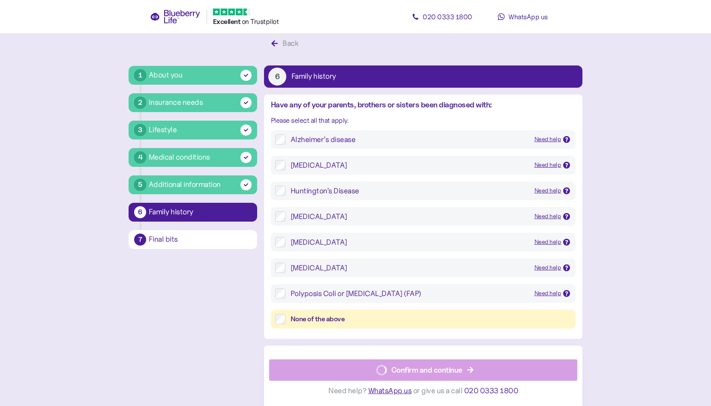
scroll to position [16, 0]
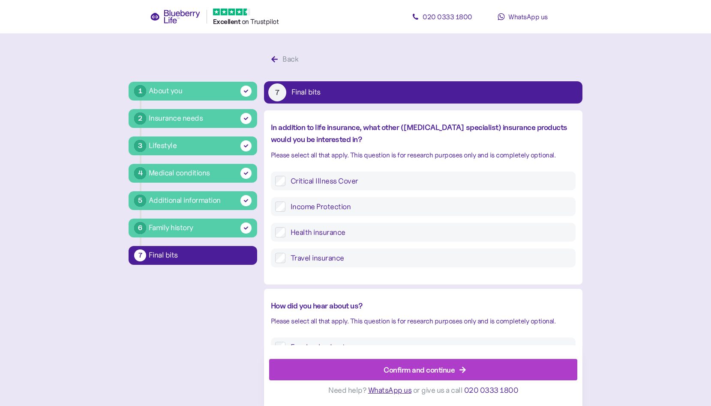
click at [417, 368] on div "Confirm and continue" at bounding box center [418, 370] width 71 height 12
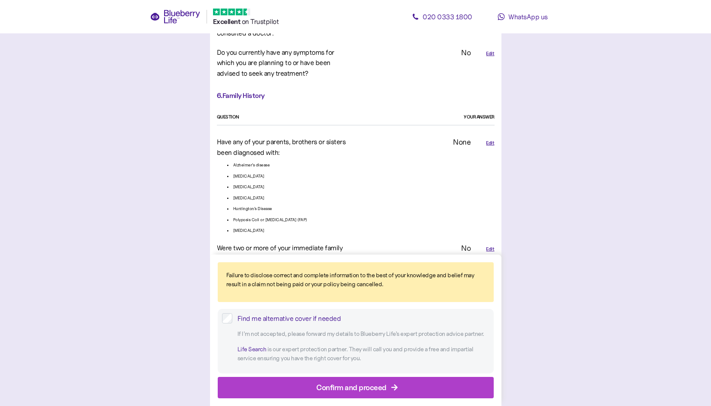
scroll to position [2017, 0]
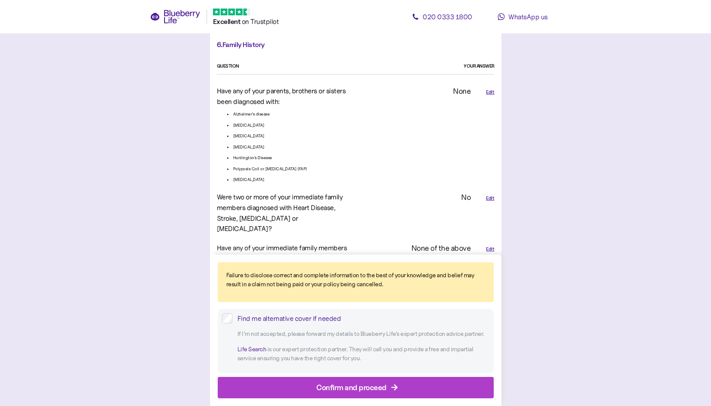
click at [366, 390] on div "Confirm and proceed" at bounding box center [351, 388] width 70 height 12
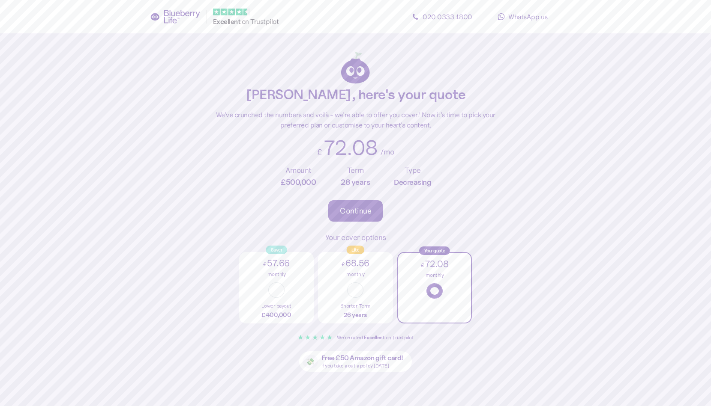
click at [359, 206] on span "Continue" at bounding box center [355, 211] width 31 height 21
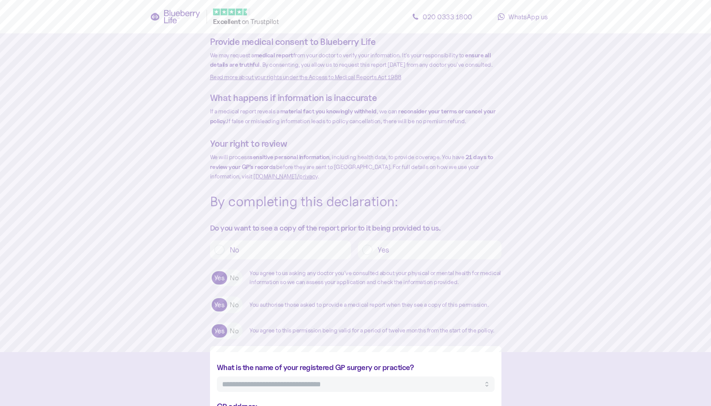
scroll to position [54, 0]
click at [230, 282] on label "No" at bounding box center [234, 277] width 14 height 13
click at [218, 284] on label "Yes" at bounding box center [219, 277] width 15 height 13
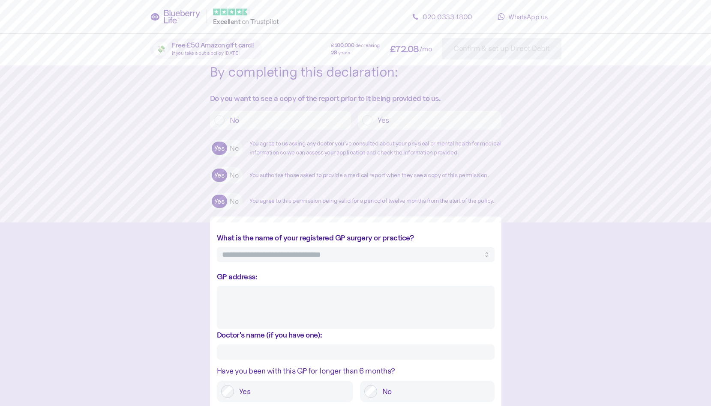
scroll to position [187, 0]
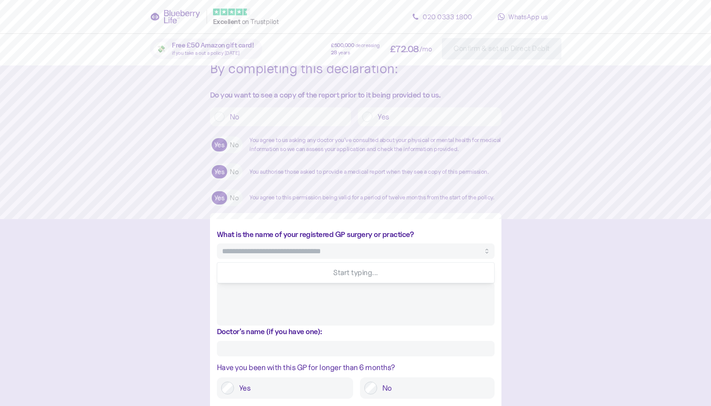
click at [290, 259] on input "What is the name of your registered GP surgery or practice?" at bounding box center [356, 251] width 278 height 15
type input "**********"
click at [291, 258] on input "What is the name of your registered GP surgery or practice?" at bounding box center [356, 251] width 278 height 15
click at [596, 133] on div "The boring, but important bits Please read the following closely and fill in in…" at bounding box center [355, 391] width 697 height 1056
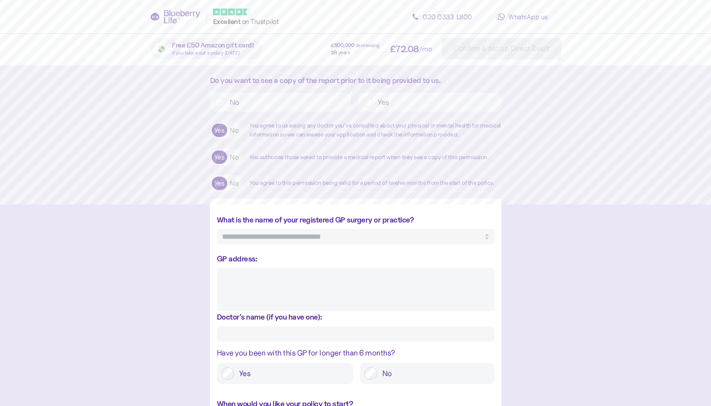
scroll to position [204, 0]
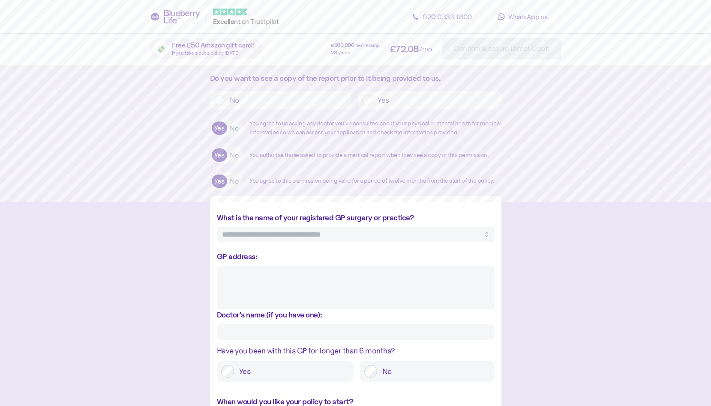
click at [482, 242] on input "What is the name of your registered GP surgery or practice?" at bounding box center [356, 234] width 278 height 15
type input "*"
paste input "**********"
type input "**********"
click at [353, 240] on input "**********" at bounding box center [356, 234] width 278 height 15
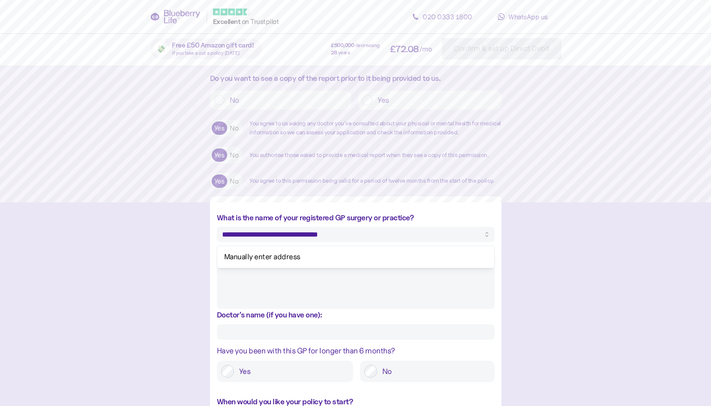
drag, startPoint x: 353, startPoint y: 240, endPoint x: 244, endPoint y: 243, distance: 109.7
click at [244, 242] on input "**********" at bounding box center [356, 234] width 278 height 15
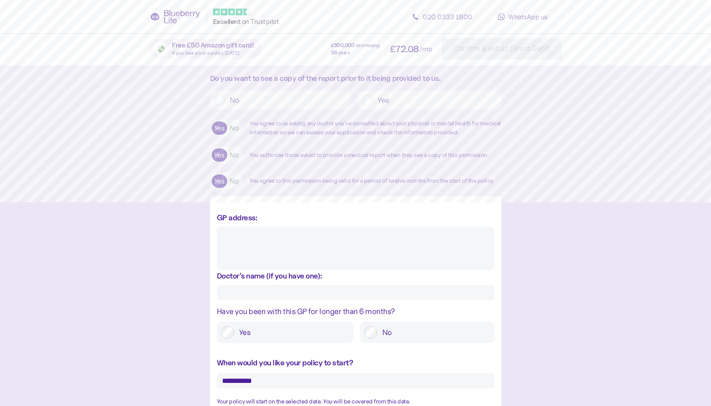
click at [243, 262] on textarea "GP address:" at bounding box center [356, 248] width 278 height 43
paste textarea "**********"
type textarea "*"
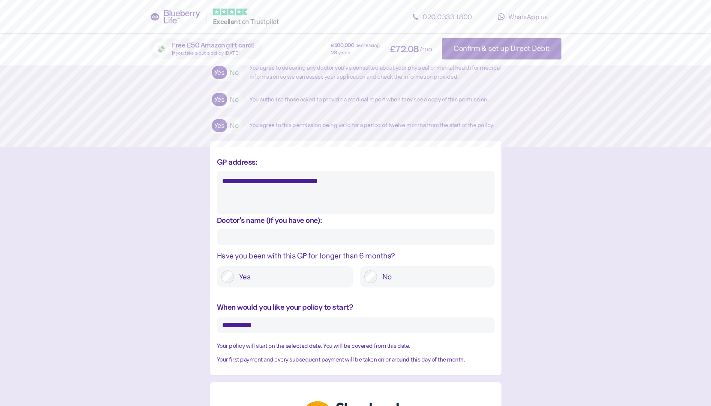
scroll to position [261, 0]
type textarea "**********"
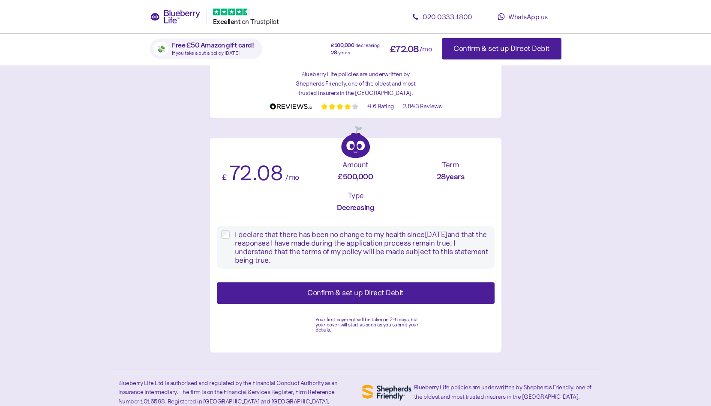
scroll to position [659, 0]
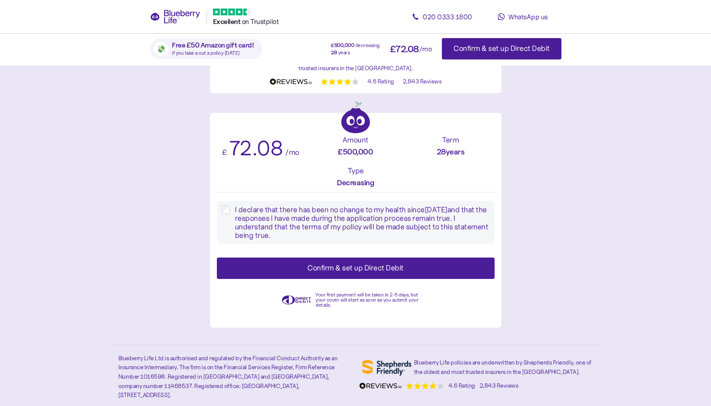
click at [358, 274] on div "Confirm & set up Direct Debit" at bounding box center [355, 269] width 96 height 12
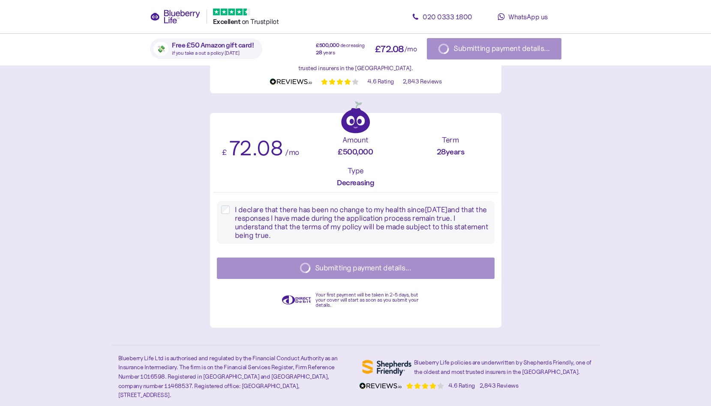
type textarea "*"
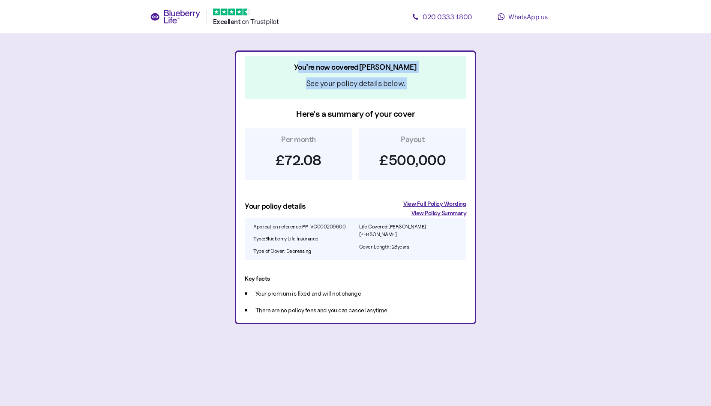
drag, startPoint x: 311, startPoint y: 67, endPoint x: 352, endPoint y: 104, distance: 55.2
click at [352, 104] on div "You’re now covered [PERSON_NAME] See your policy details below. Here's a summar…" at bounding box center [355, 122] width 235 height 140
click at [296, 65] on div "You’re now covered [PERSON_NAME]" at bounding box center [355, 67] width 191 height 12
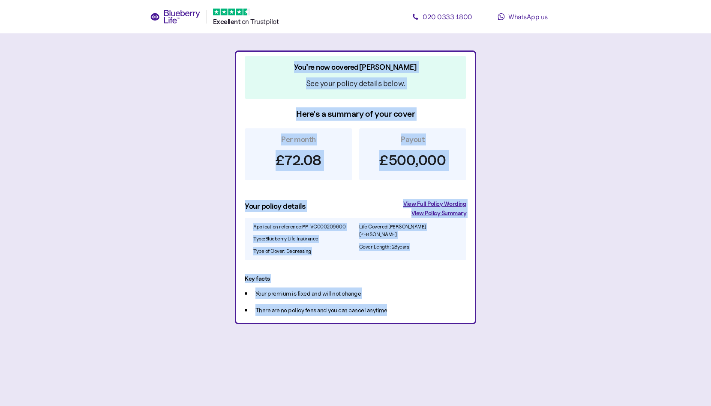
drag, startPoint x: 305, startPoint y: 64, endPoint x: 417, endPoint y: 375, distance: 330.7
click at [417, 325] on div "You’re now covered [PERSON_NAME] See your policy details below. Here's a summar…" at bounding box center [355, 188] width 241 height 274
copy div "You’re now covered [PERSON_NAME] See your policy details below. Here's a summar…"
